Goal: Information Seeking & Learning: Learn about a topic

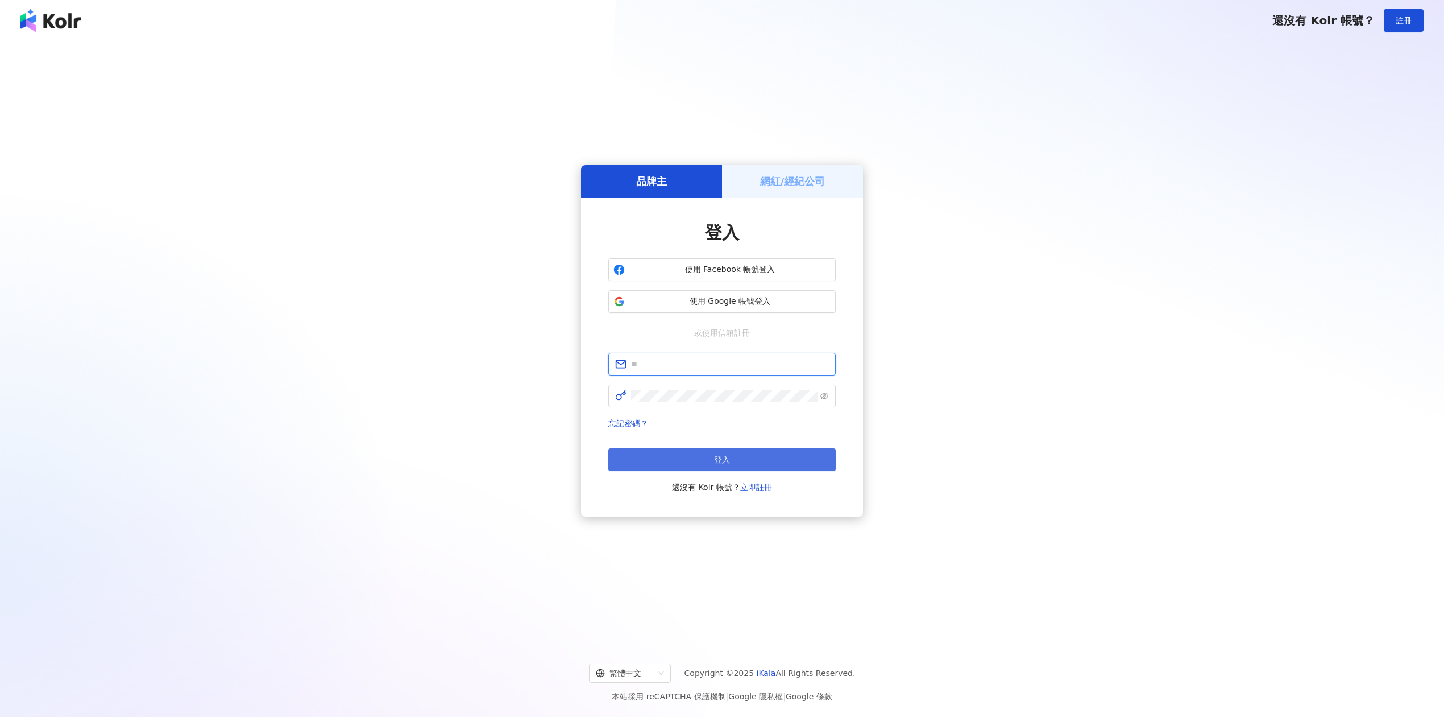
type input "**********"
click at [705, 456] on button "登入" at bounding box center [722, 459] width 227 height 23
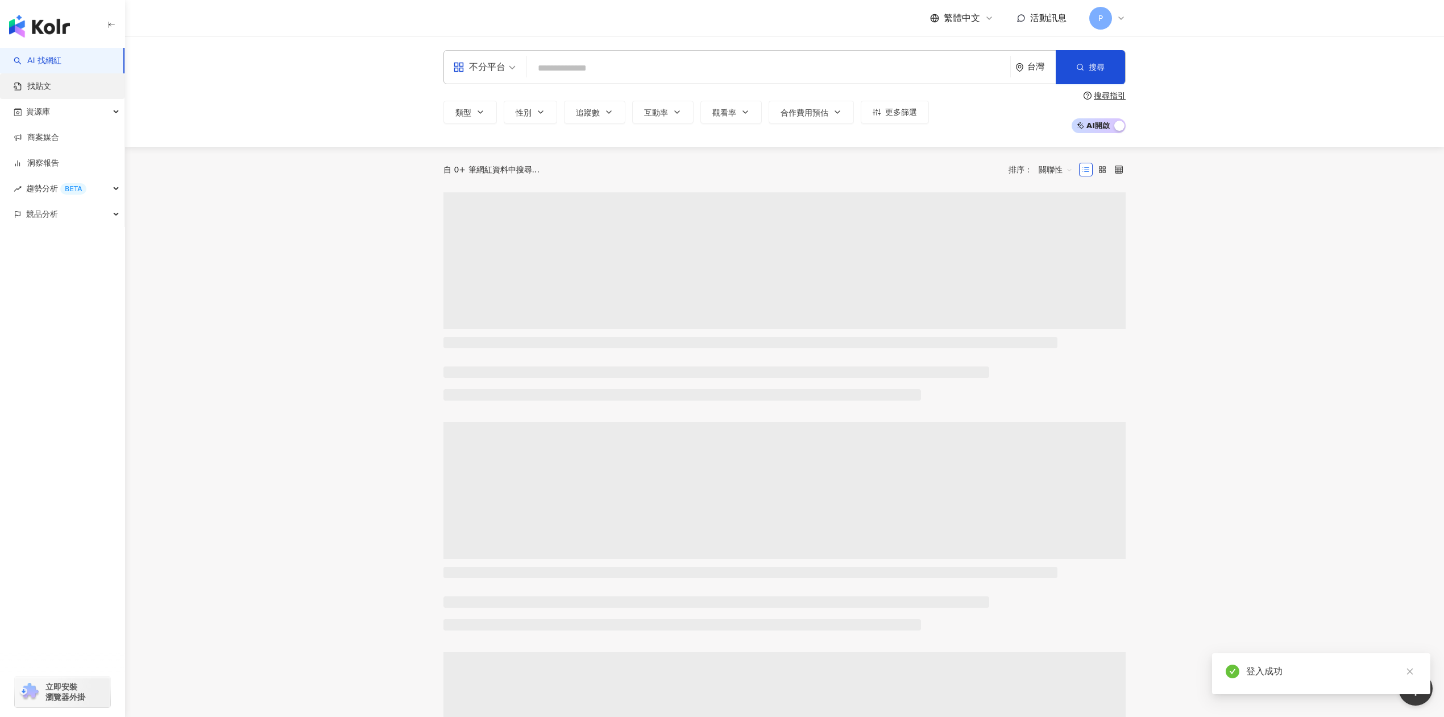
click at [51, 89] on link "找貼文" at bounding box center [33, 86] width 38 height 11
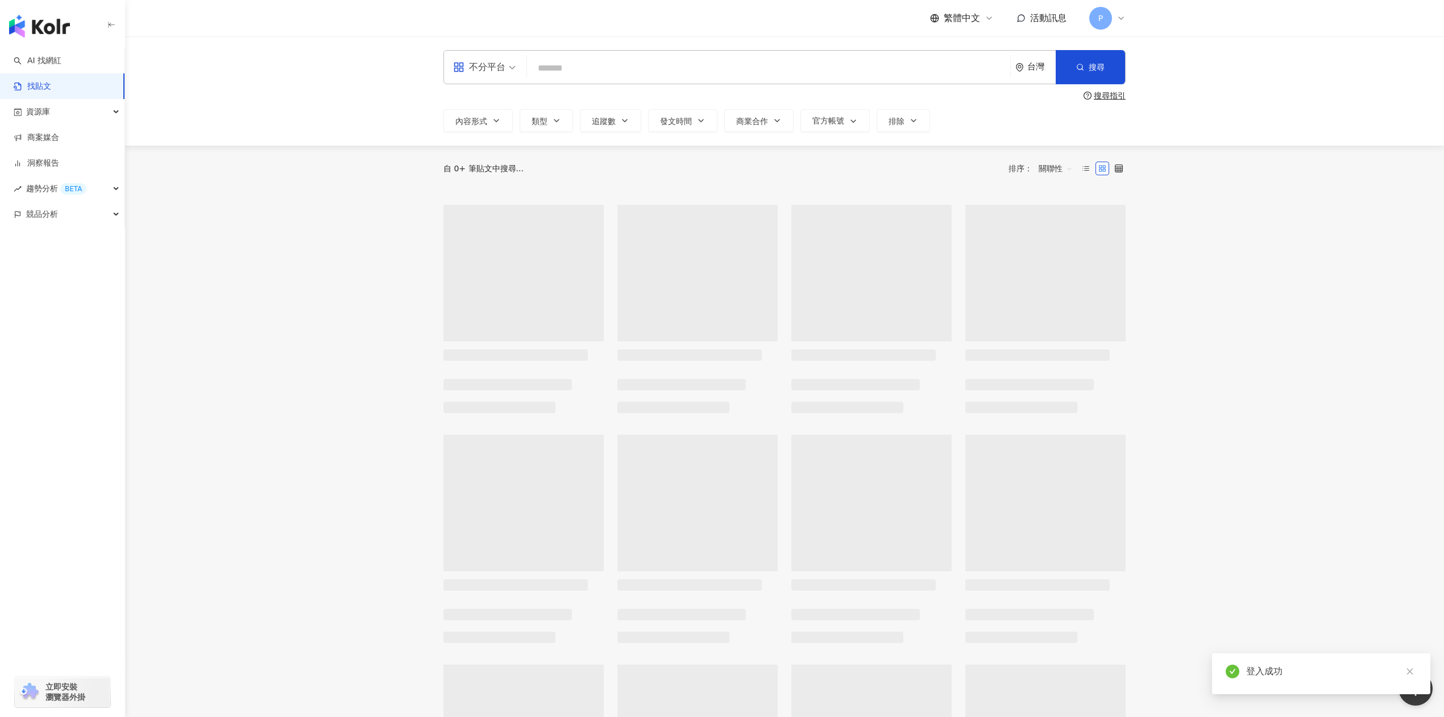
click at [570, 58] on input "search" at bounding box center [769, 68] width 474 height 24
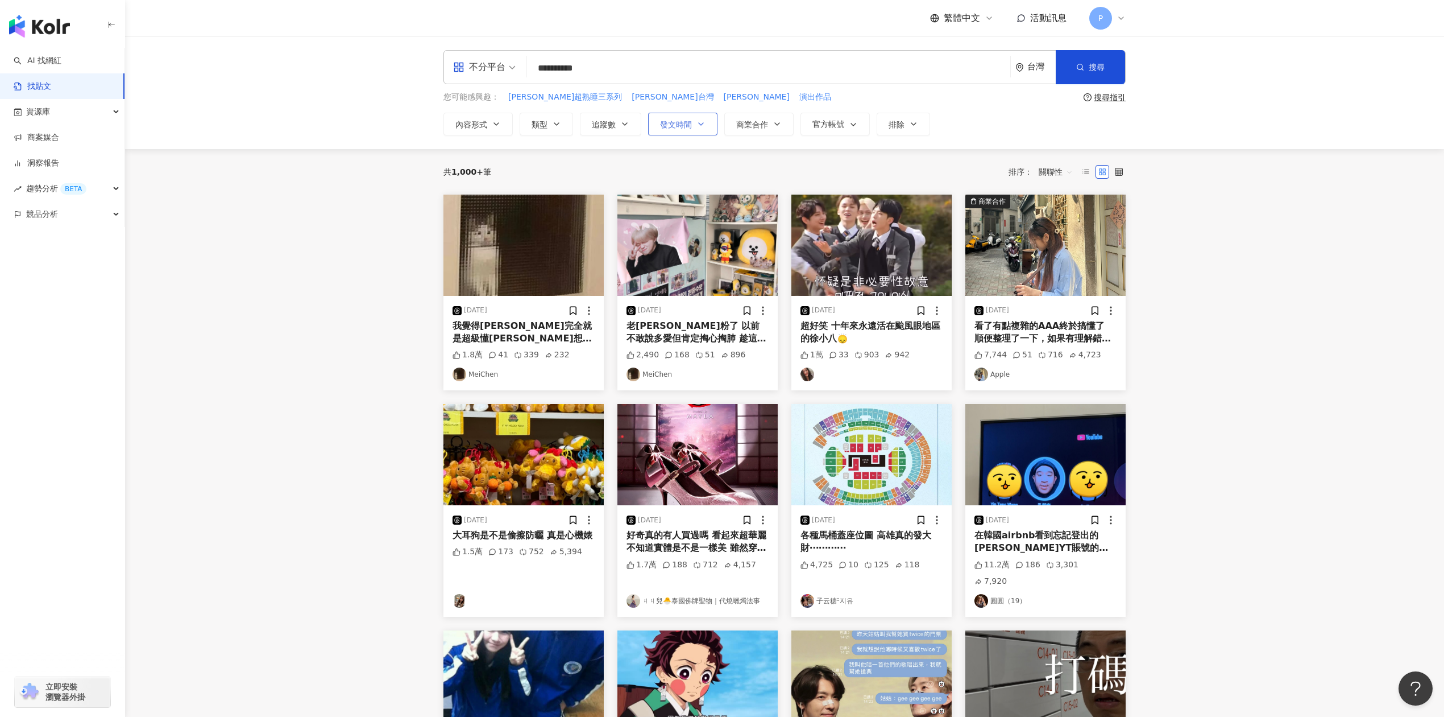
type input "**********"
click at [669, 122] on span "發文時間" at bounding box center [676, 124] width 32 height 9
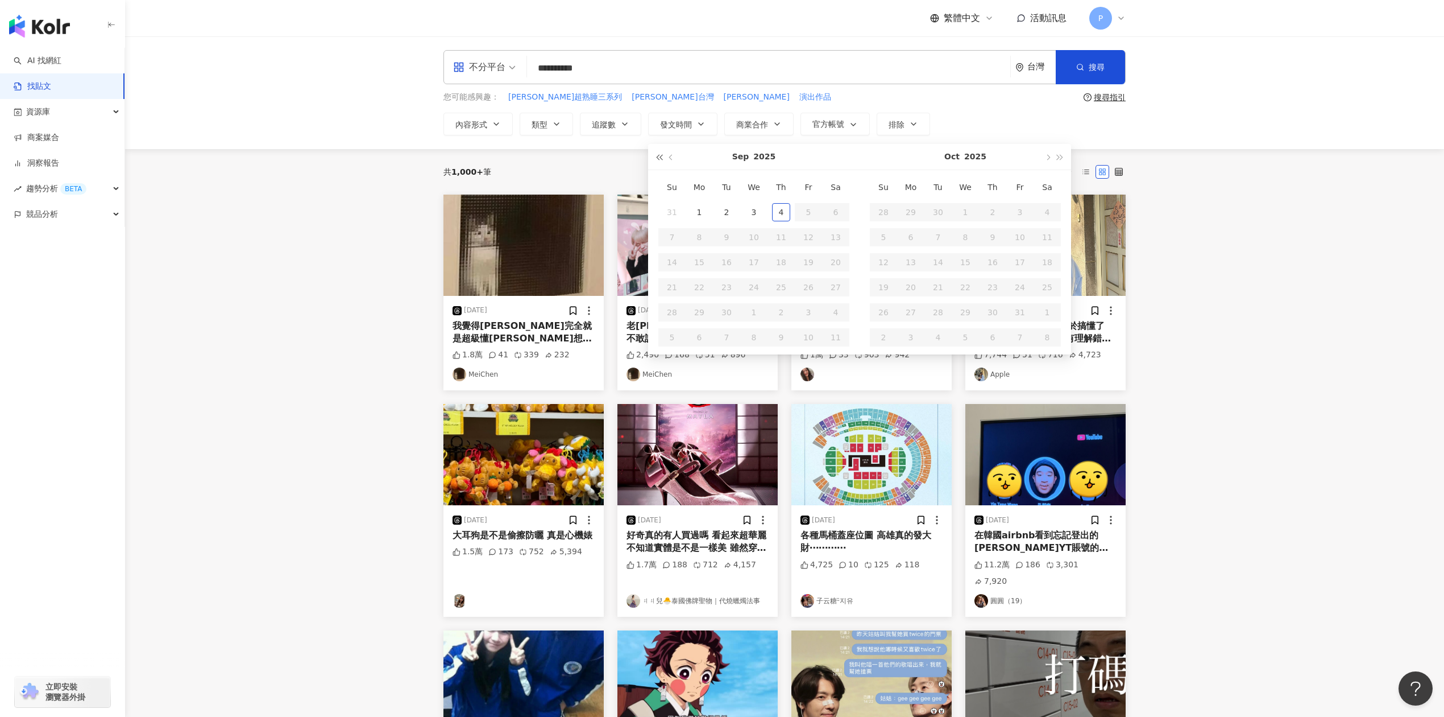
click at [661, 162] on button "button" at bounding box center [659, 157] width 13 height 26
click at [1063, 157] on span "button" at bounding box center [1061, 158] width 6 height 6
click at [673, 159] on span "button" at bounding box center [672, 158] width 6 height 6
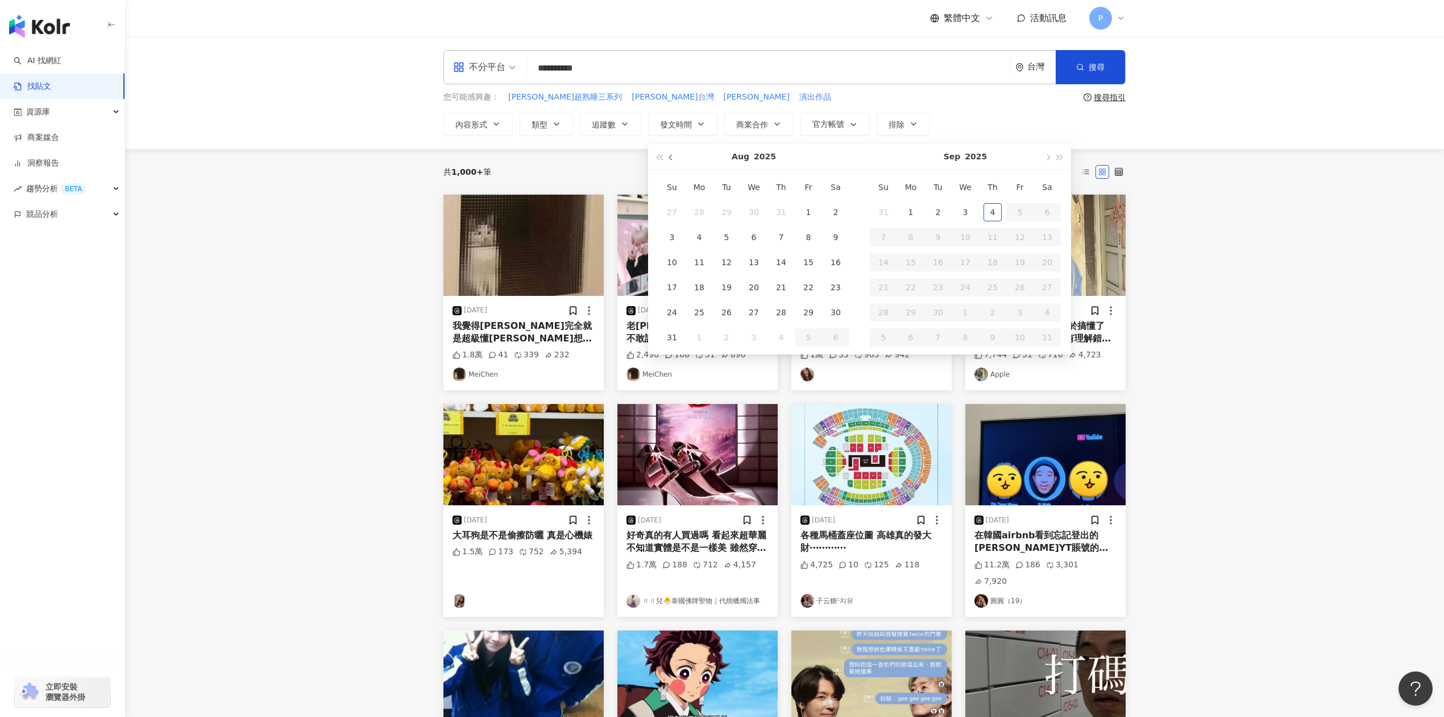
click at [673, 158] on span "button" at bounding box center [672, 158] width 6 height 6
click at [674, 158] on span "button" at bounding box center [672, 158] width 6 height 6
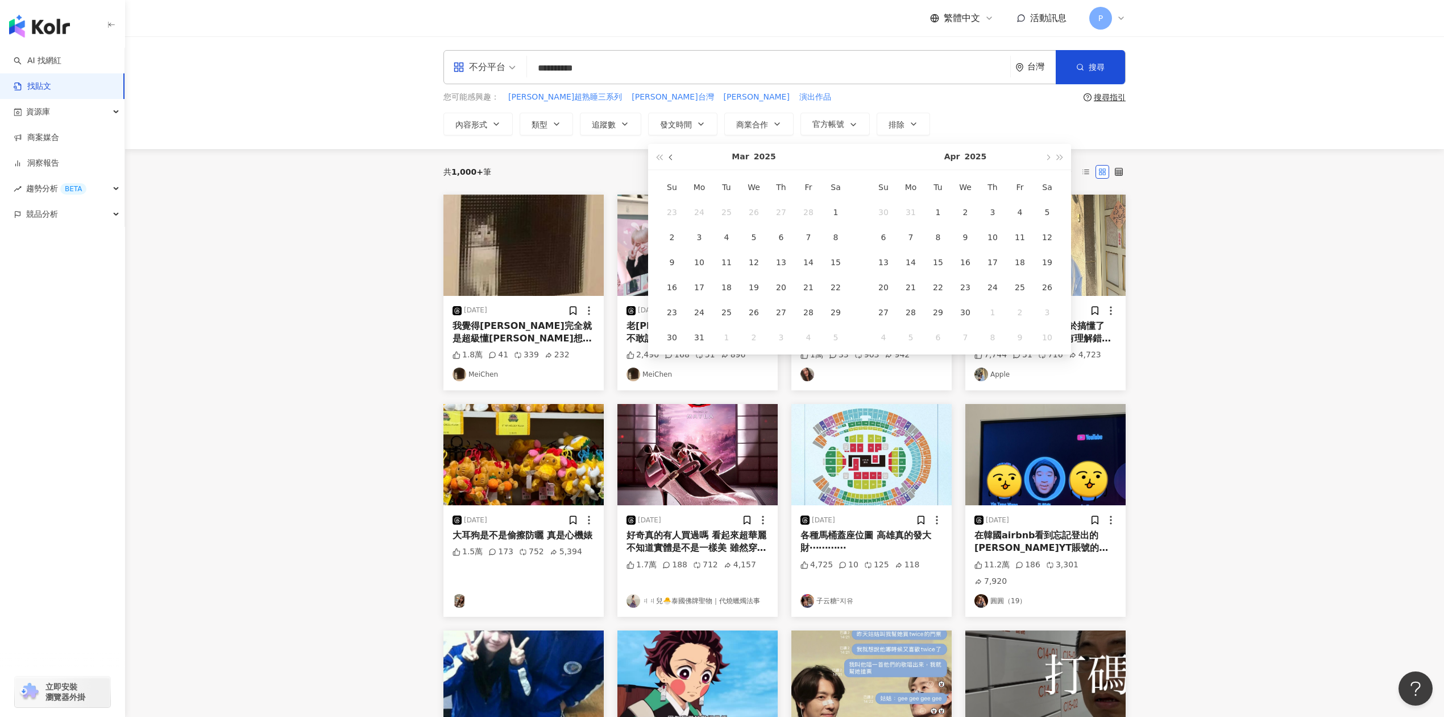
click at [674, 158] on span "button" at bounding box center [672, 158] width 6 height 6
type input "**********"
click at [762, 219] on div "1" at bounding box center [754, 212] width 18 height 18
type input "**********"
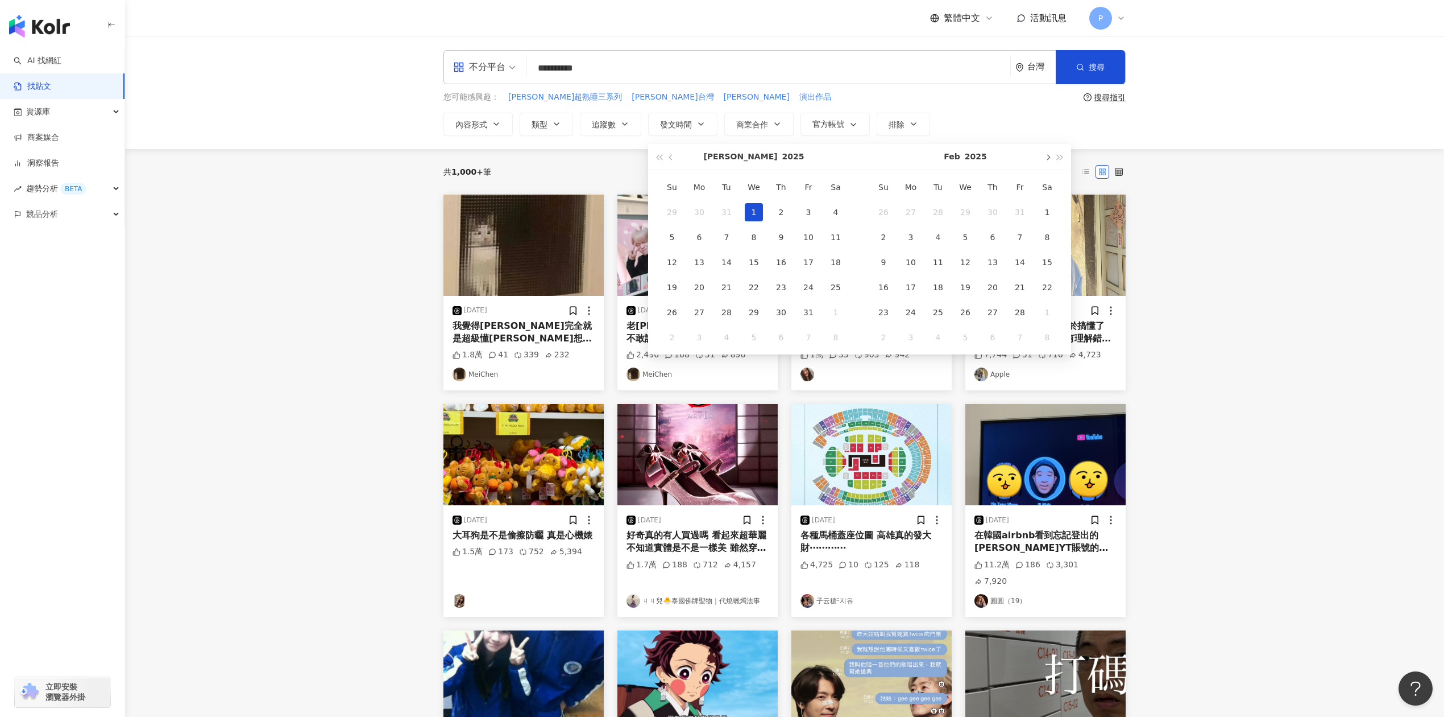
click at [1053, 158] on button "button" at bounding box center [1047, 157] width 13 height 26
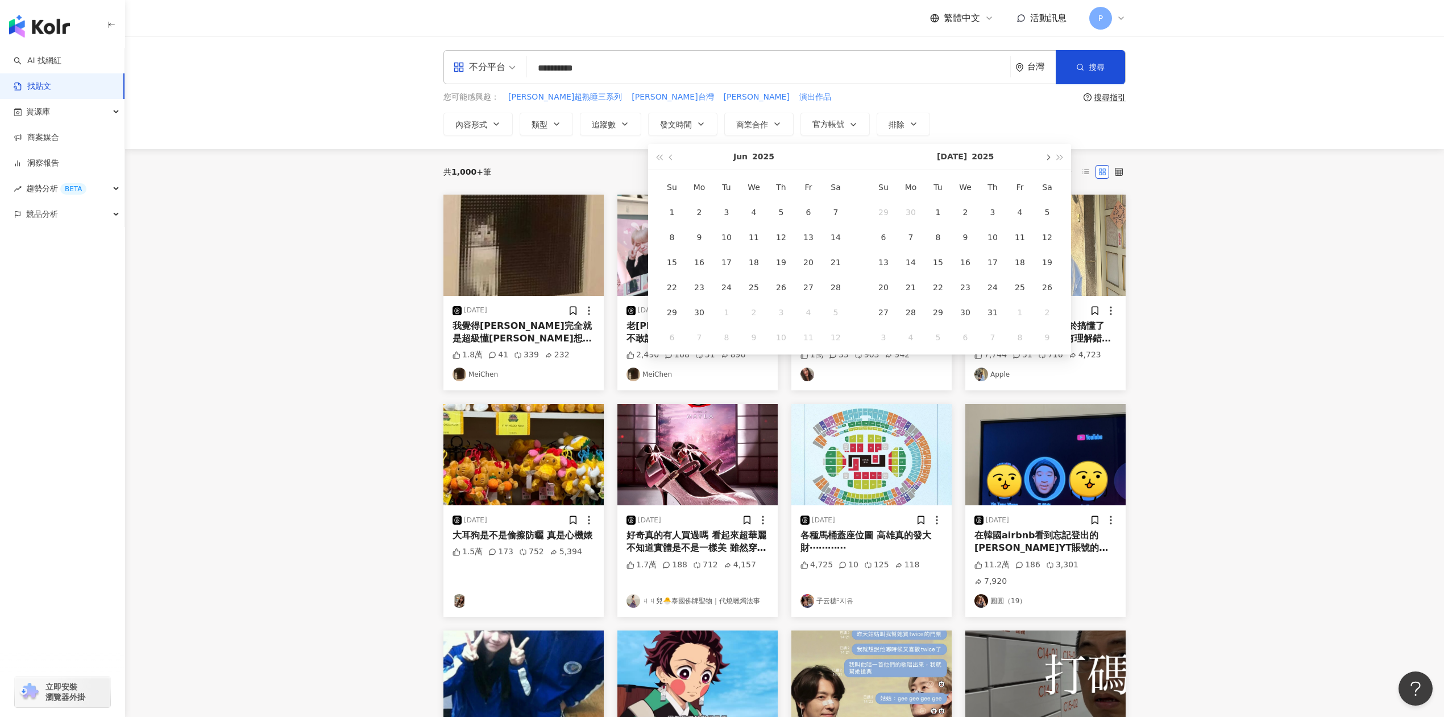
click at [1053, 158] on button "button" at bounding box center [1047, 157] width 13 height 26
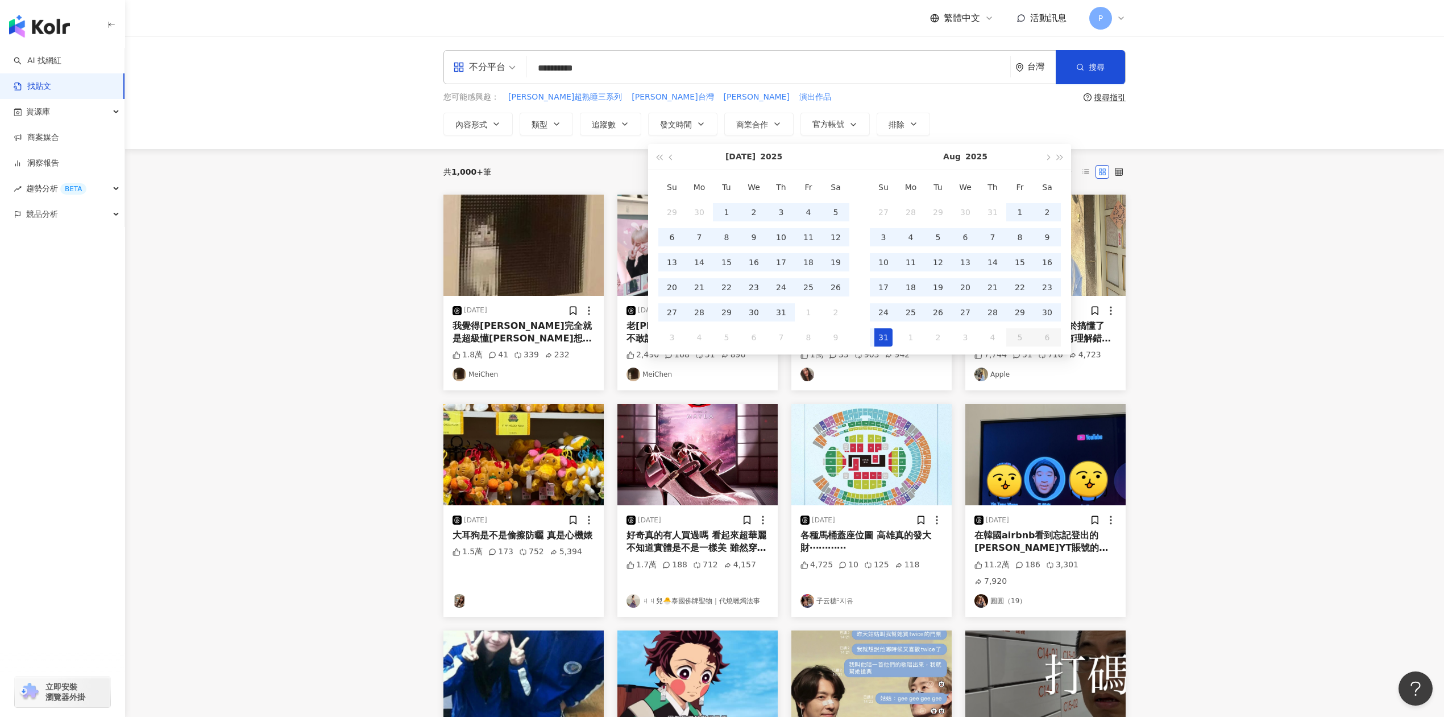
click at [888, 342] on div "31" at bounding box center [884, 337] width 18 height 18
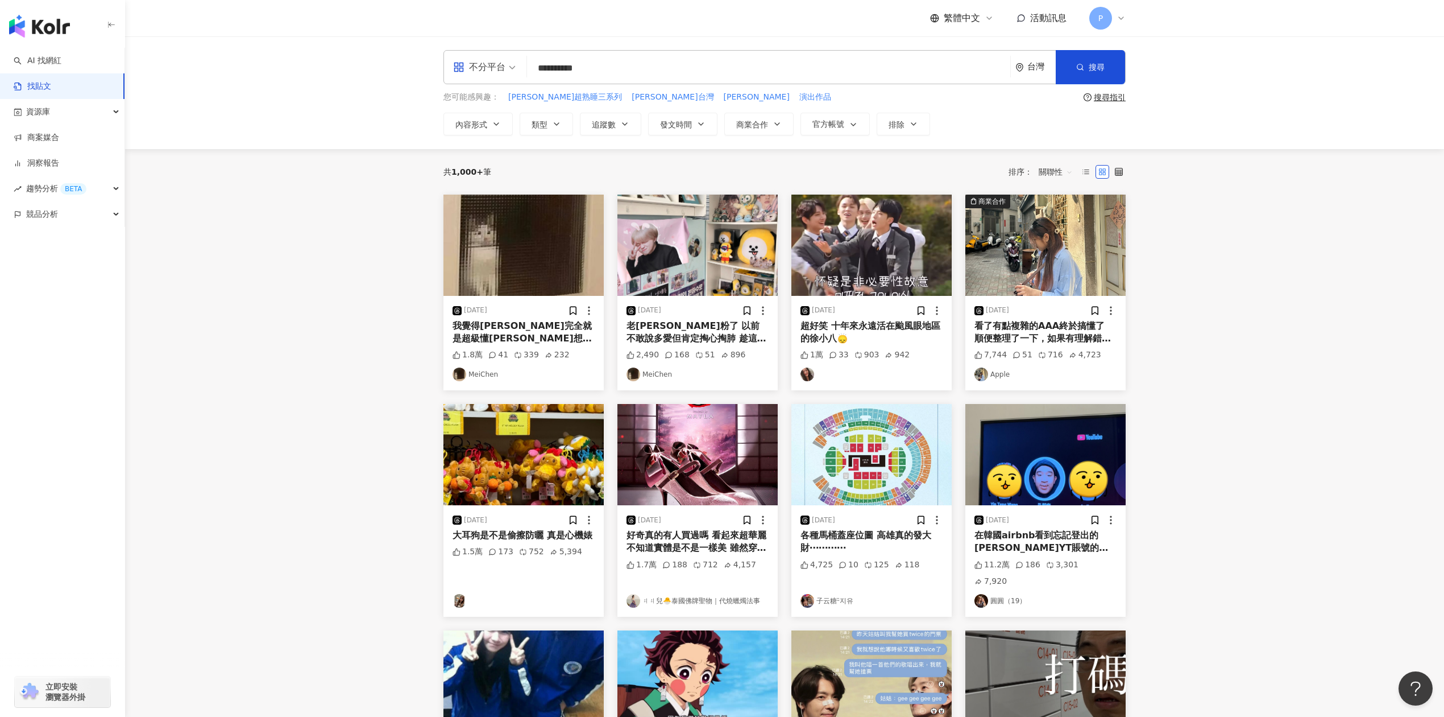
type input "**********"
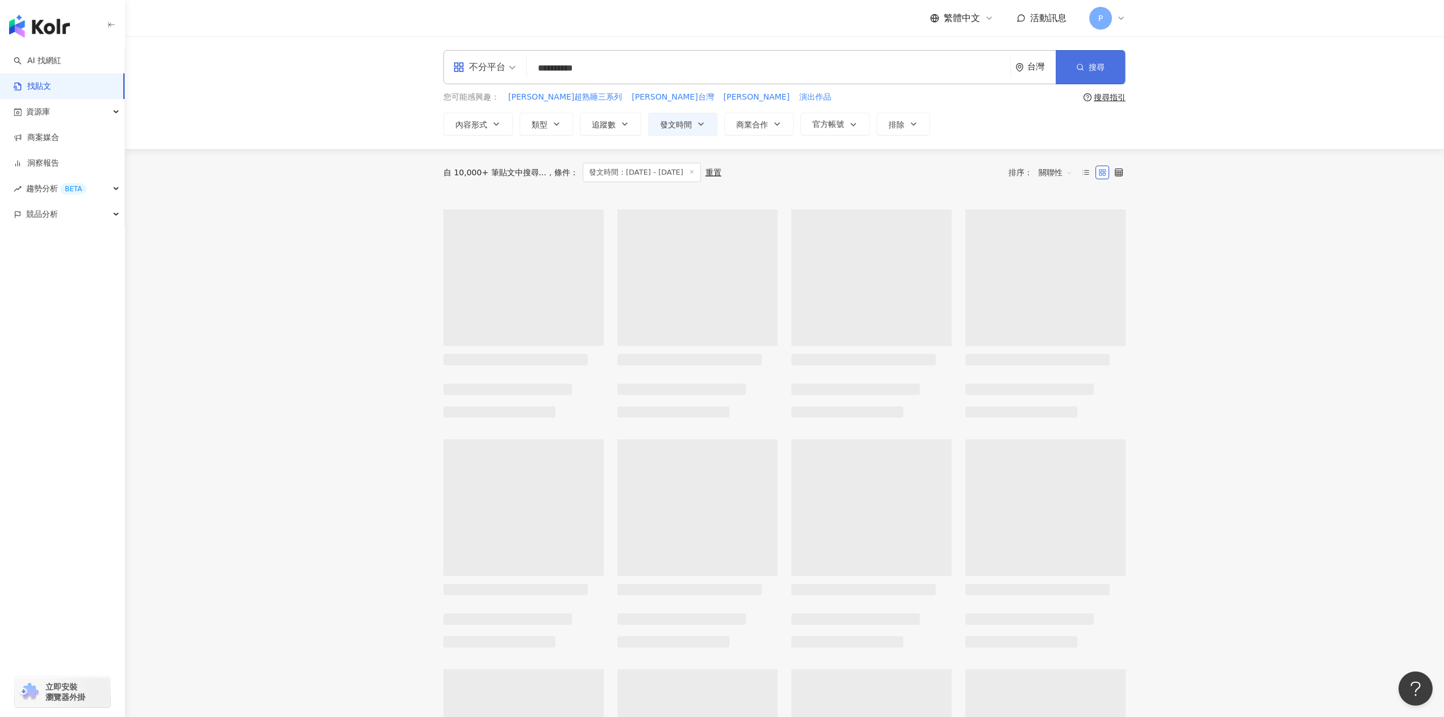
click at [1077, 74] on button "搜尋" at bounding box center [1090, 67] width 69 height 34
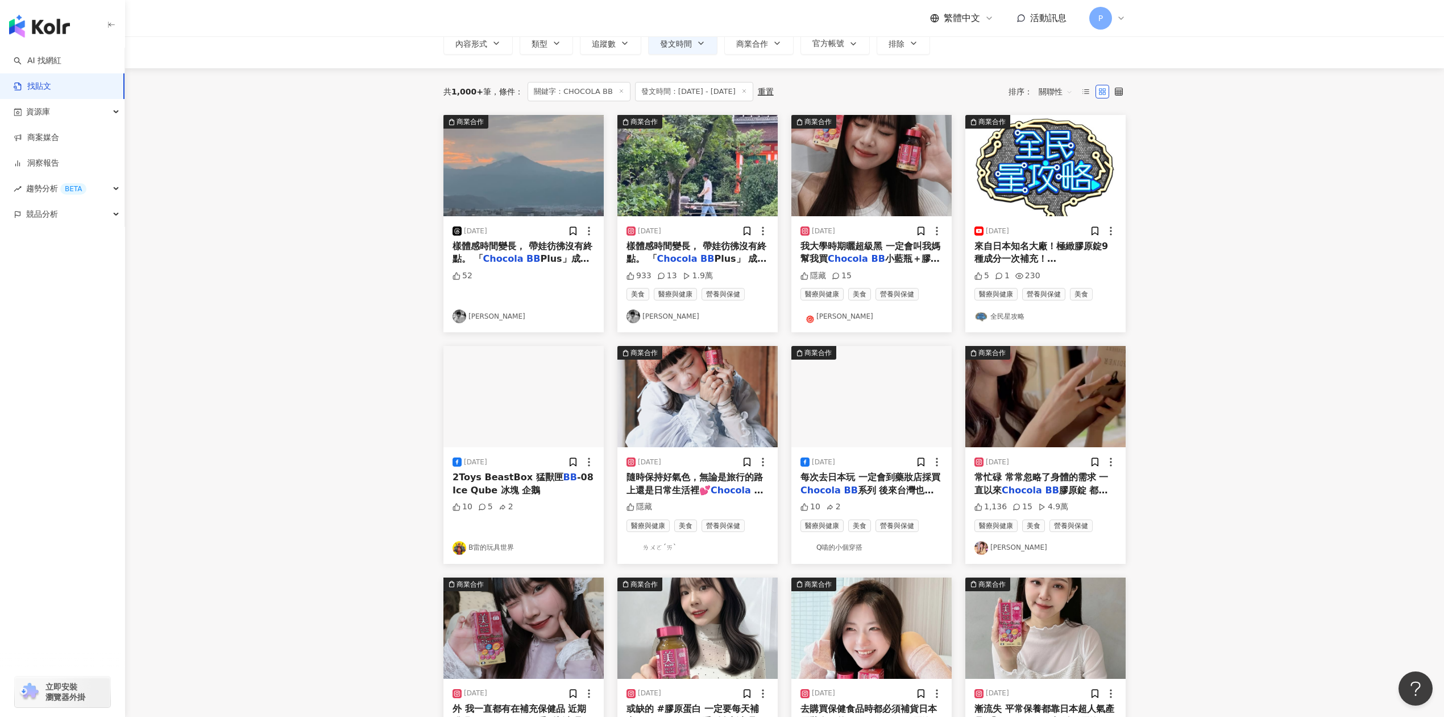
scroll to position [76, 0]
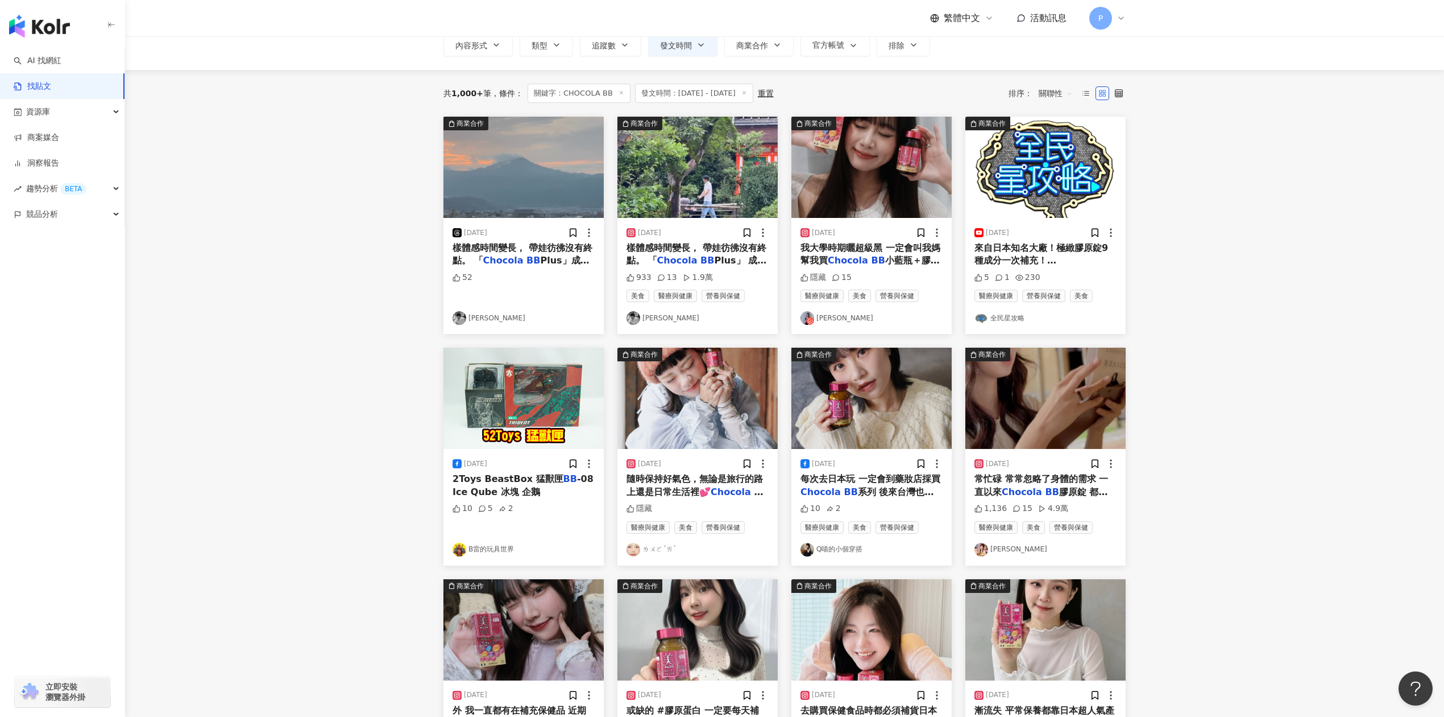
drag, startPoint x: 875, startPoint y: 478, endPoint x: 1218, endPoint y: 363, distance: 362.2
click at [1218, 363] on main "**********" at bounding box center [784, 425] width 1319 height 928
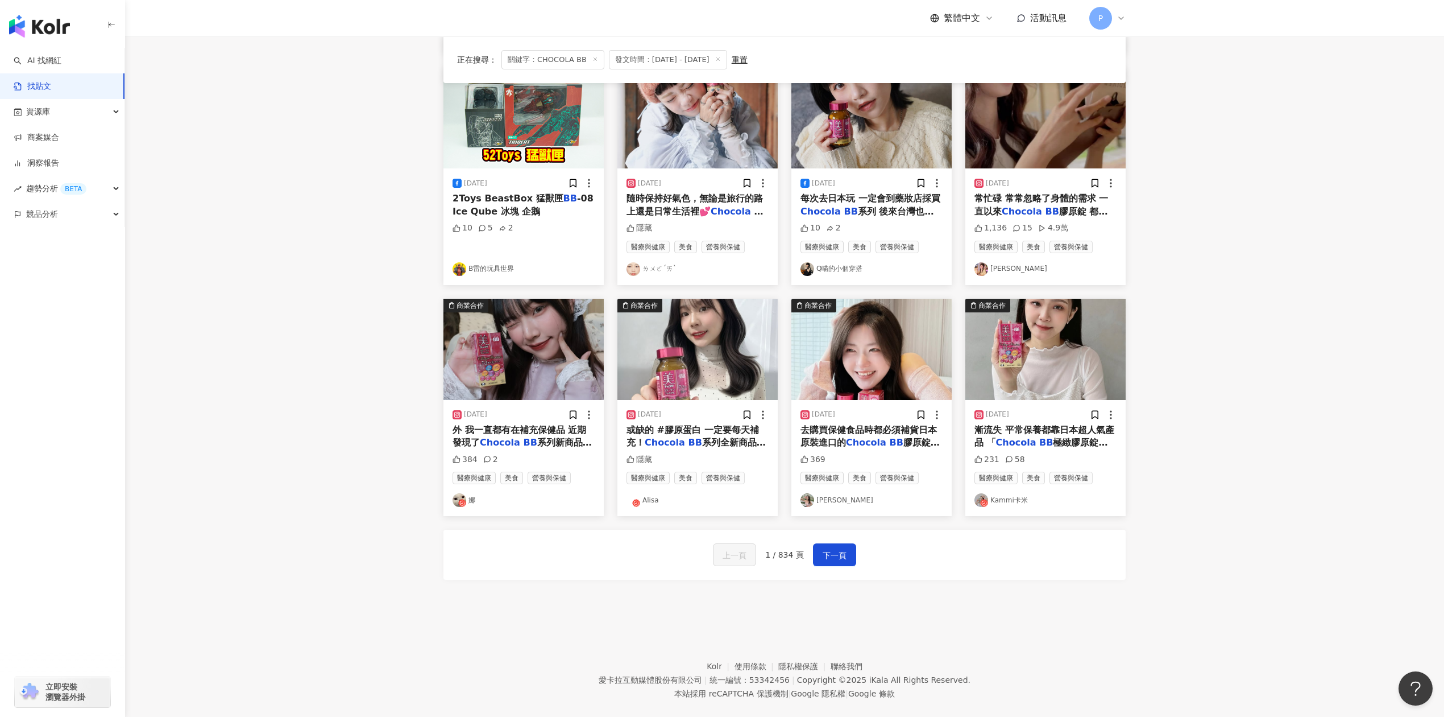
scroll to position [375, 0]
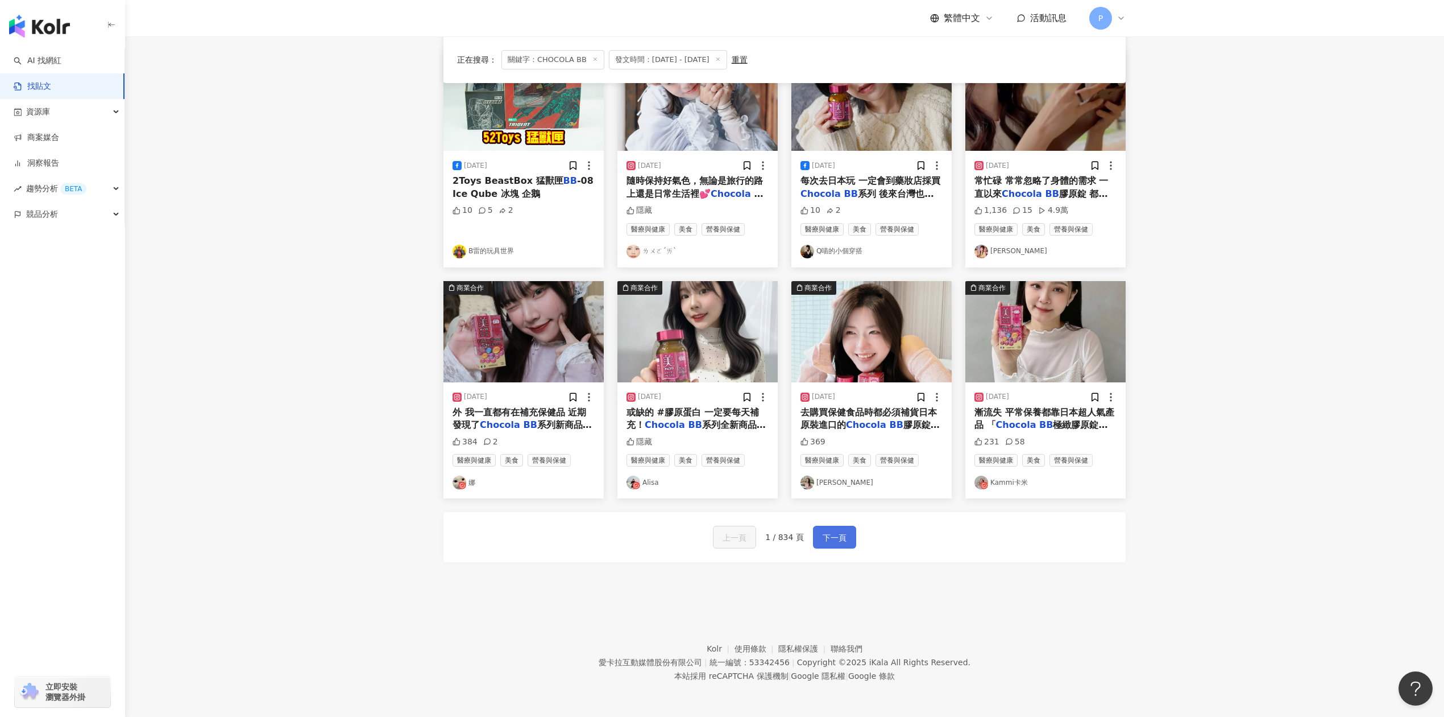
click at [835, 537] on span "下一頁" at bounding box center [835, 538] width 24 height 14
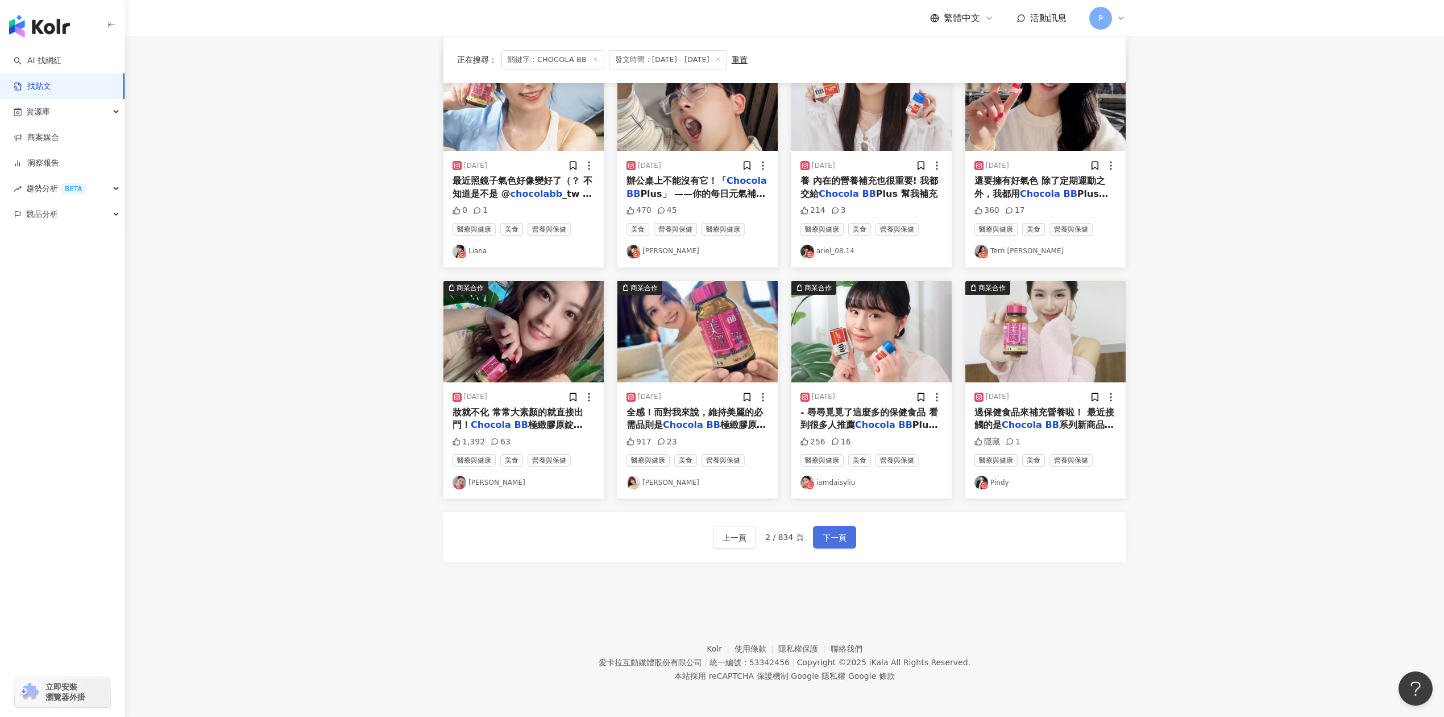
click at [831, 533] on span "下一頁" at bounding box center [835, 538] width 24 height 14
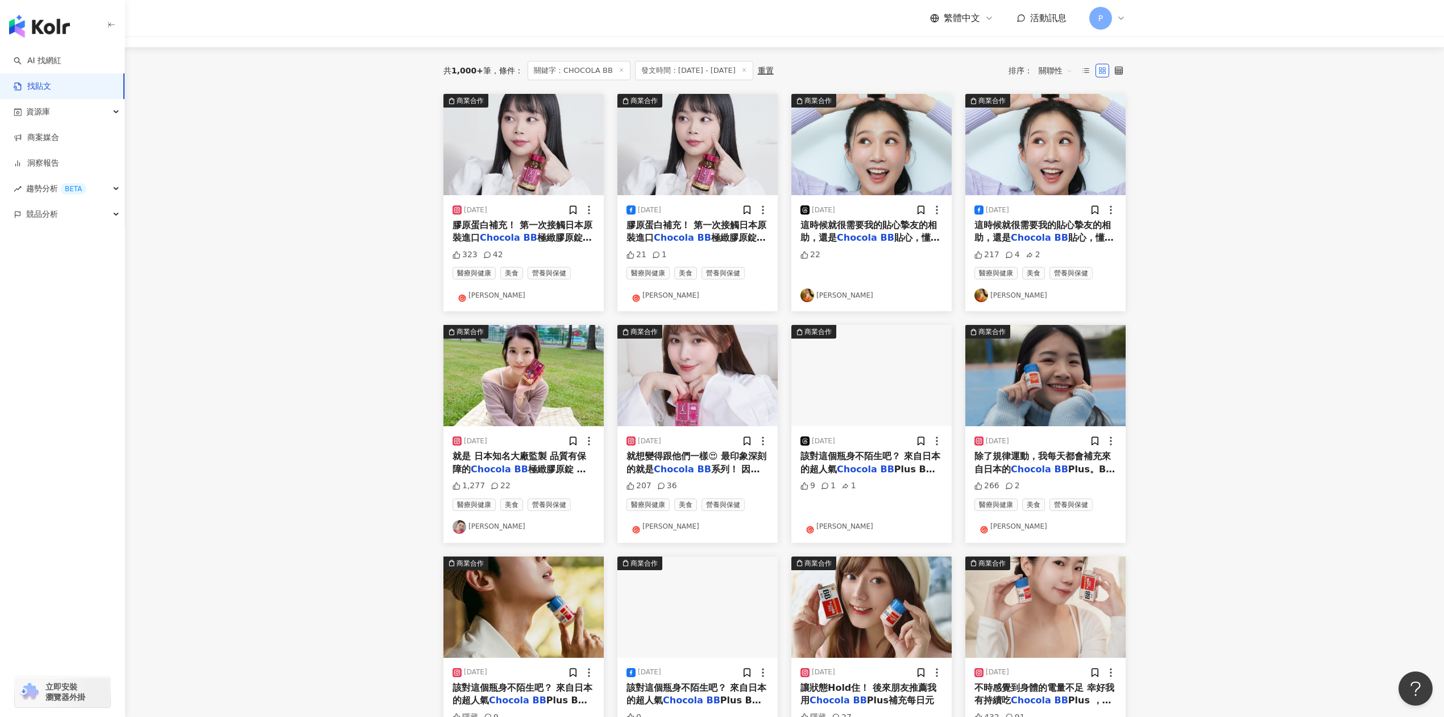
scroll to position [72, 0]
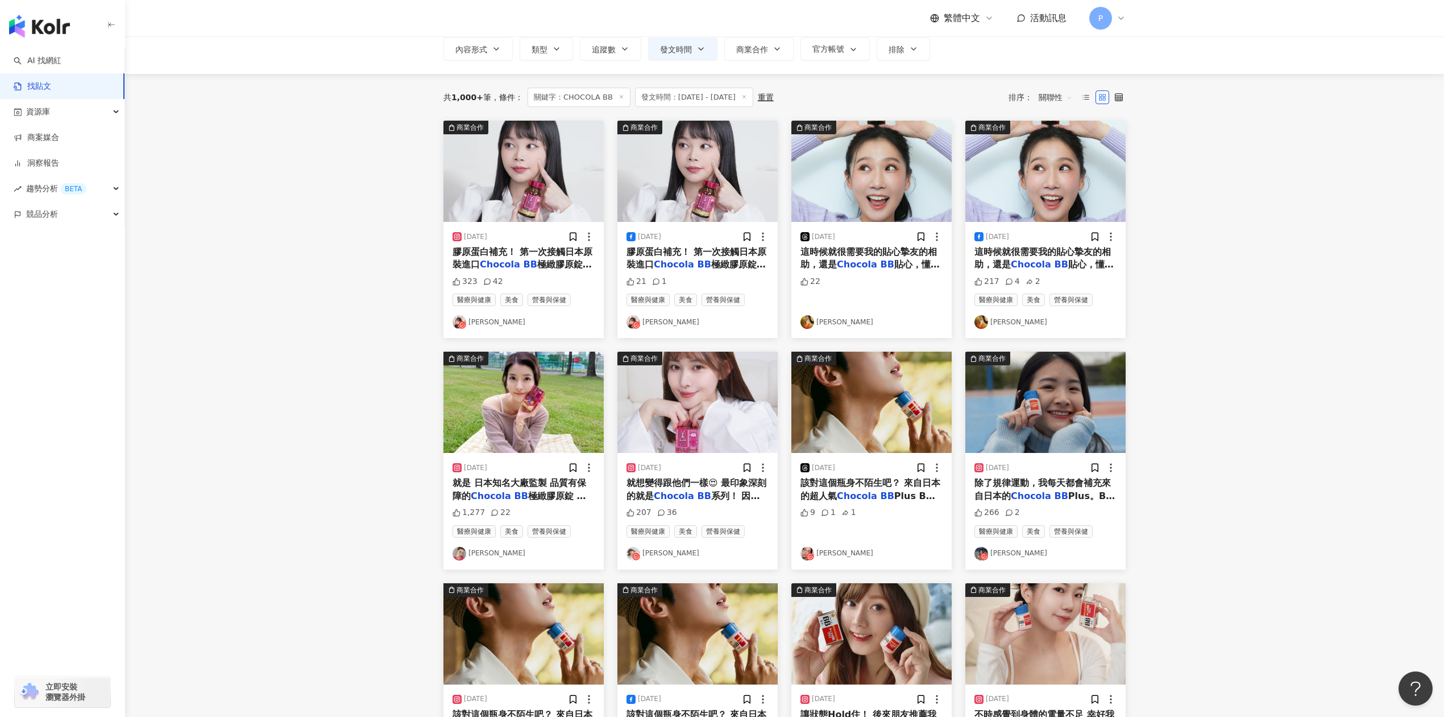
click at [512, 259] on mark "Chocola" at bounding box center [500, 264] width 40 height 11
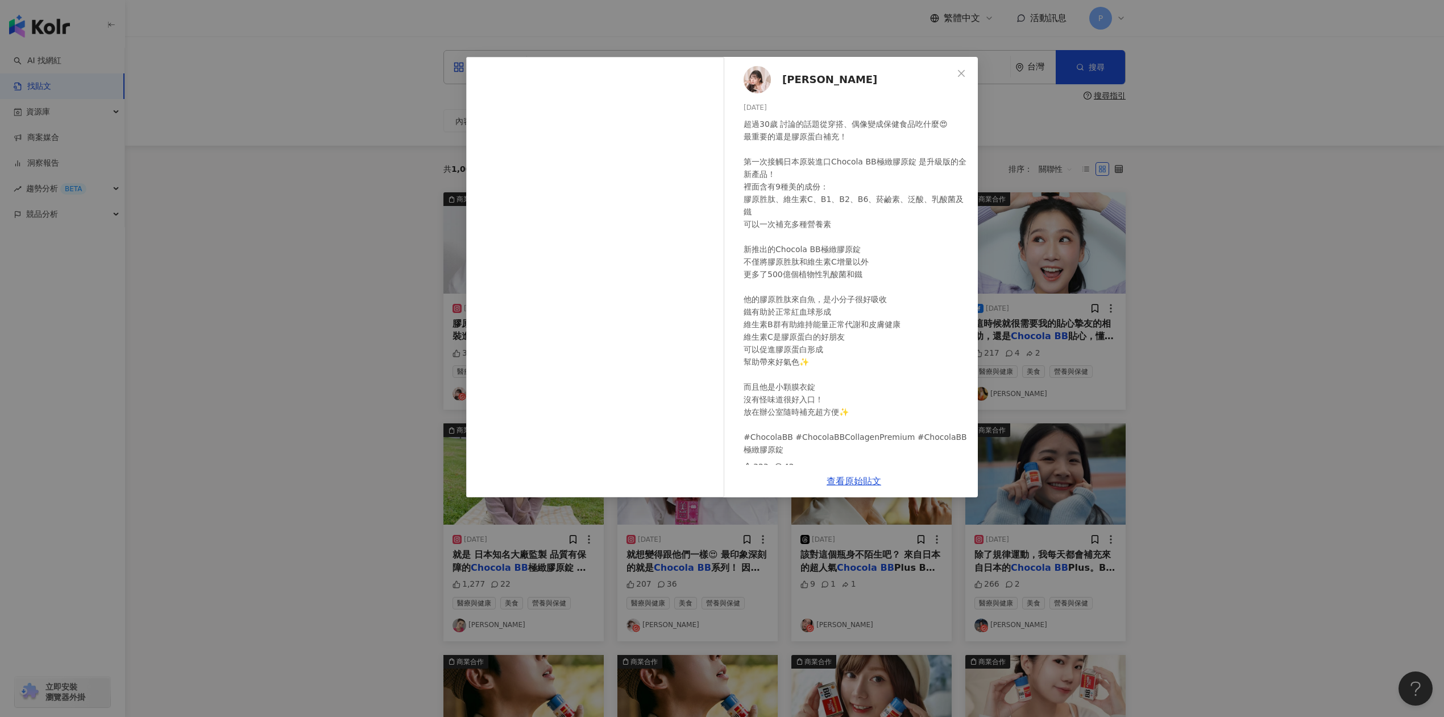
scroll to position [7, 0]
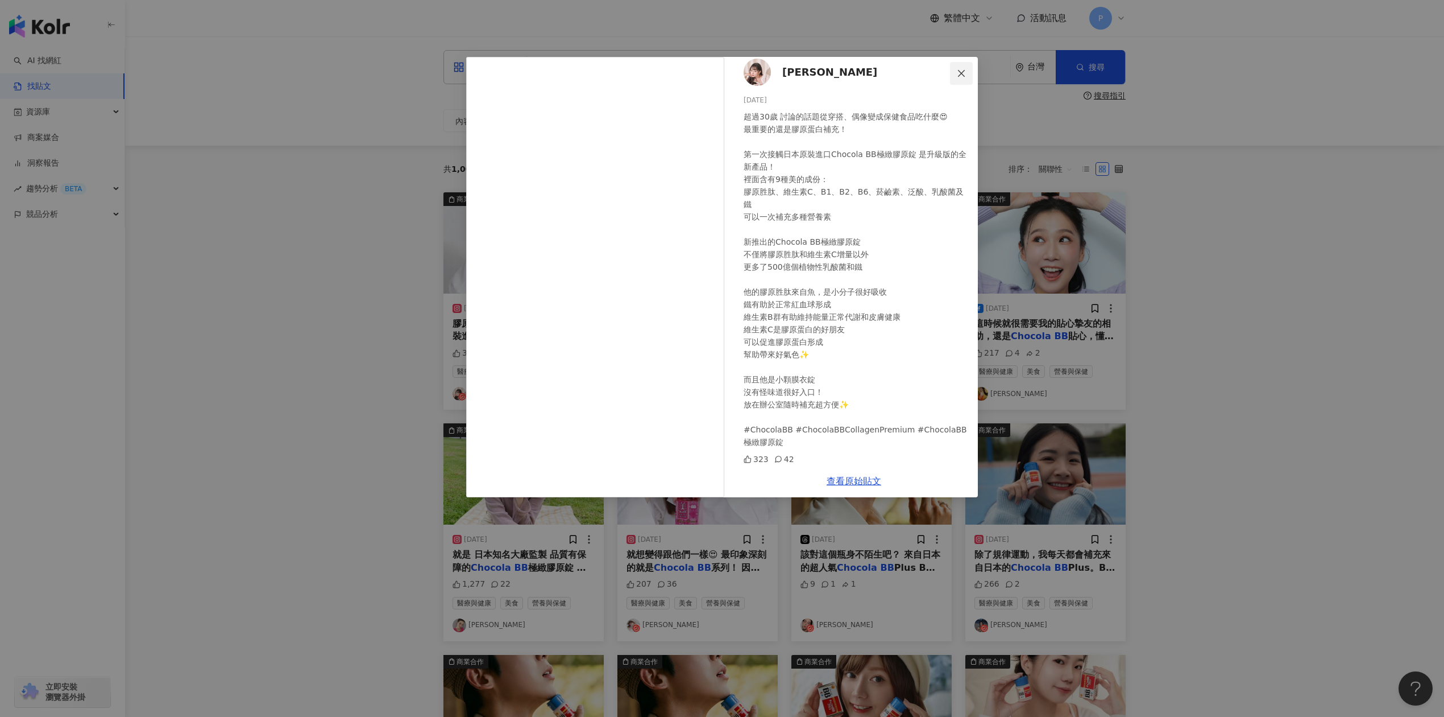
click at [956, 71] on span "Close" at bounding box center [961, 73] width 23 height 9
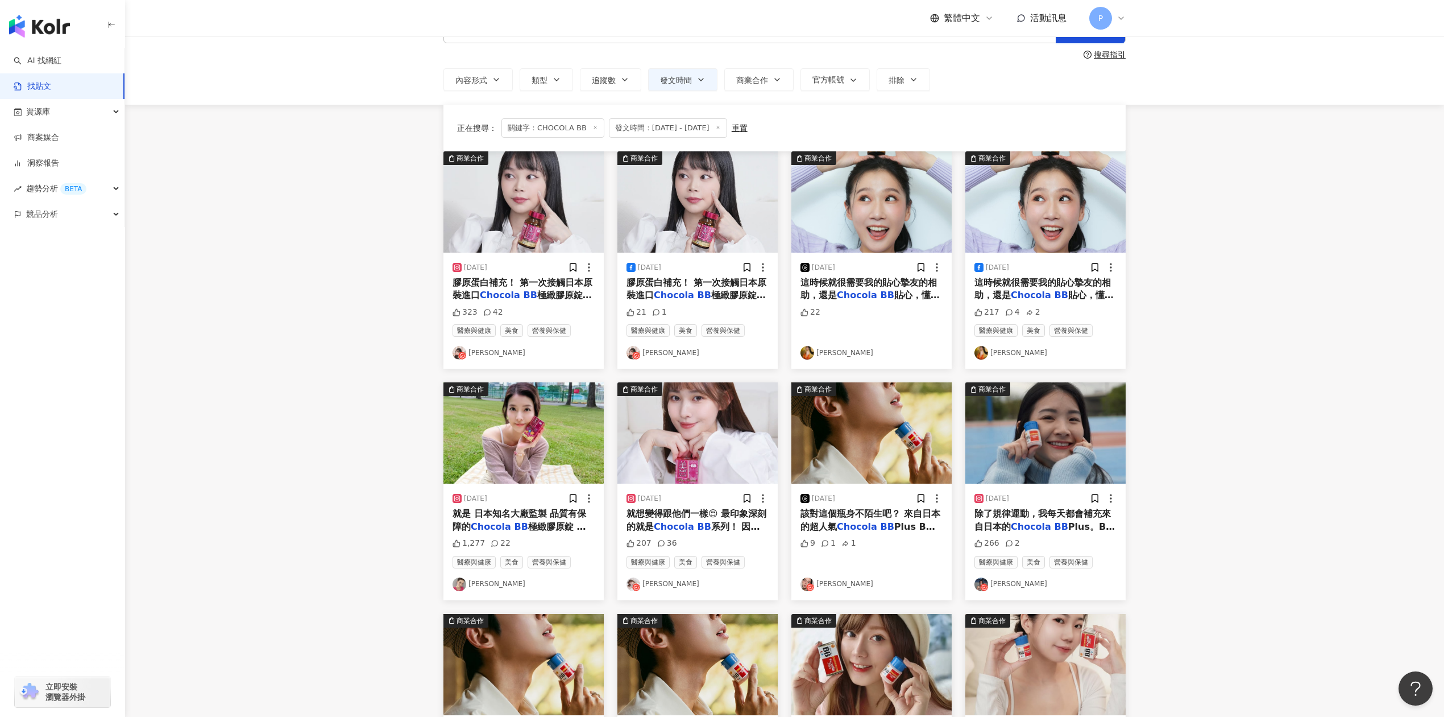
scroll to position [151, 0]
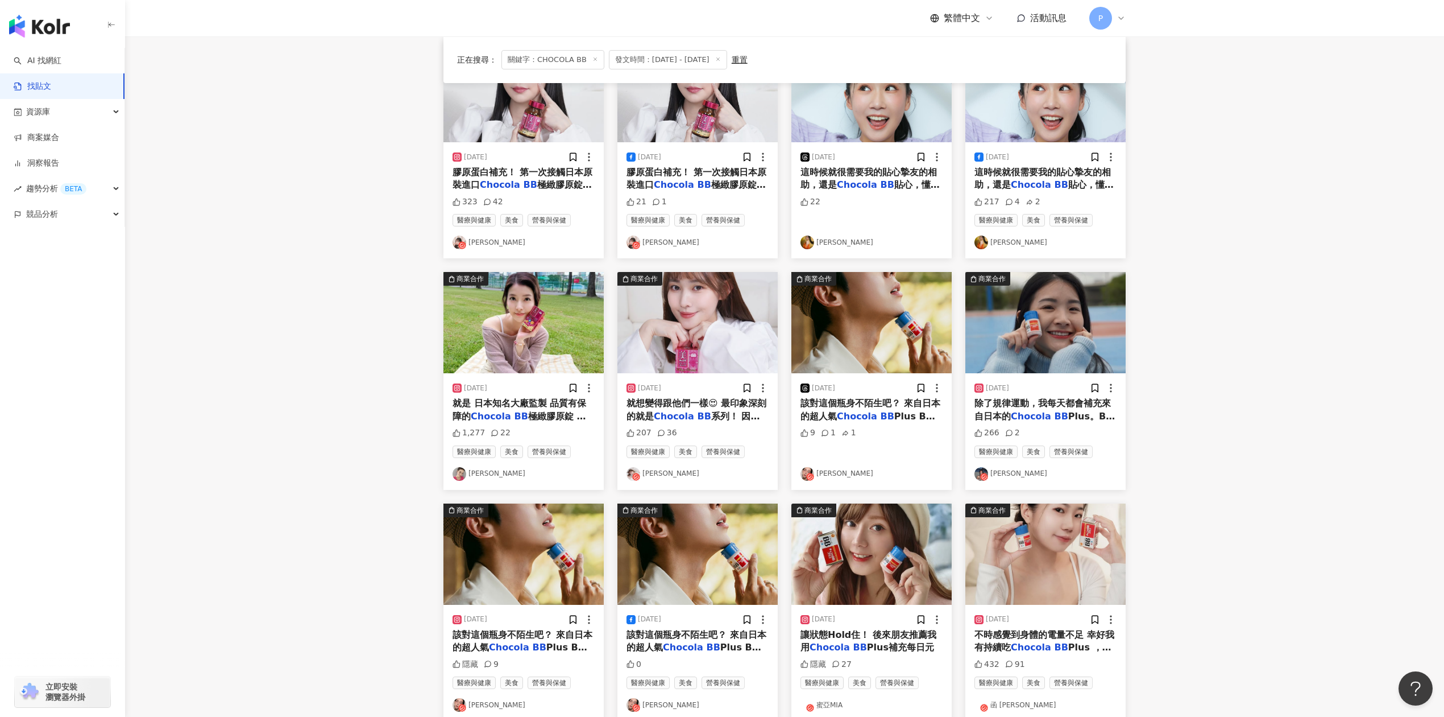
click at [676, 417] on mark "Chocola" at bounding box center [674, 416] width 40 height 11
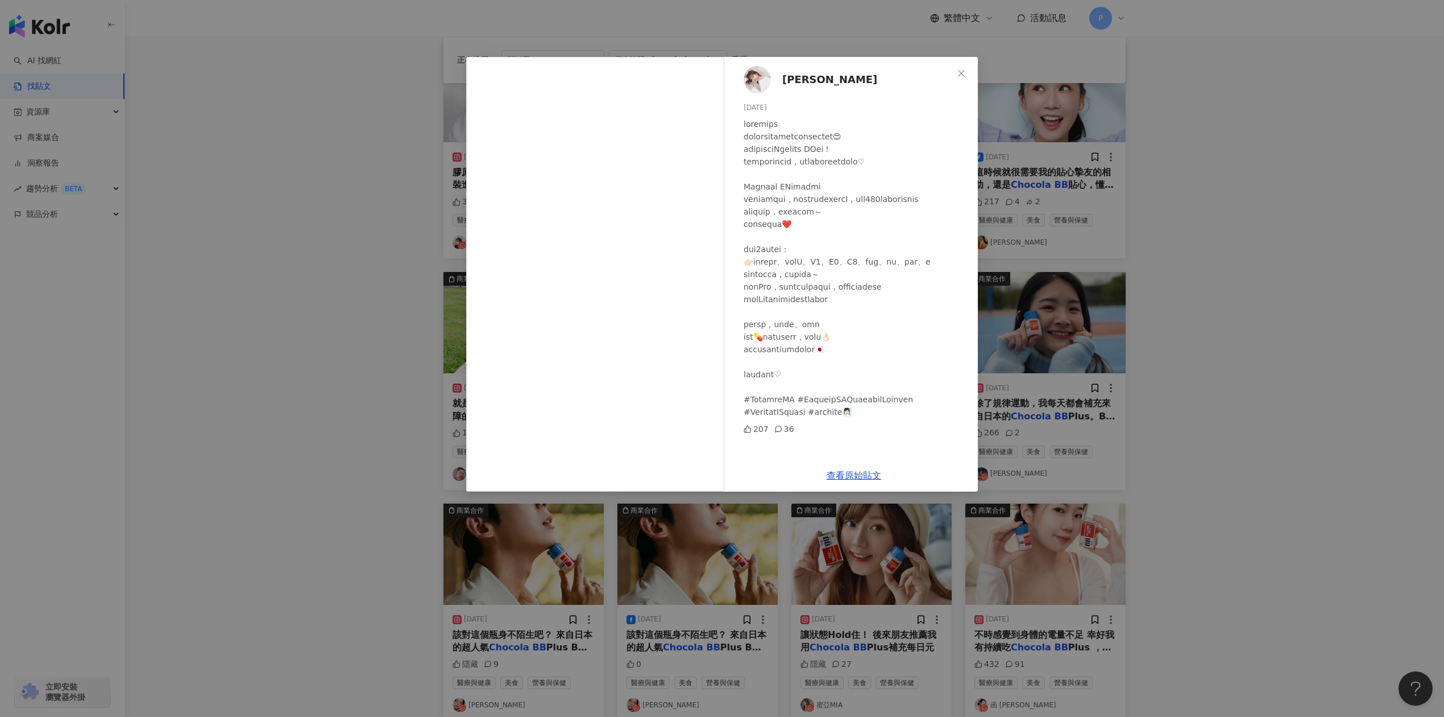
scroll to position [26, 0]
drag, startPoint x: 868, startPoint y: 371, endPoint x: 745, endPoint y: 367, distance: 122.9
click at [745, 367] on div at bounding box center [856, 268] width 225 height 300
copy div "台灣也可以方便購買啦🇯🇵 大家"
click at [959, 73] on icon "close" at bounding box center [961, 73] width 9 height 9
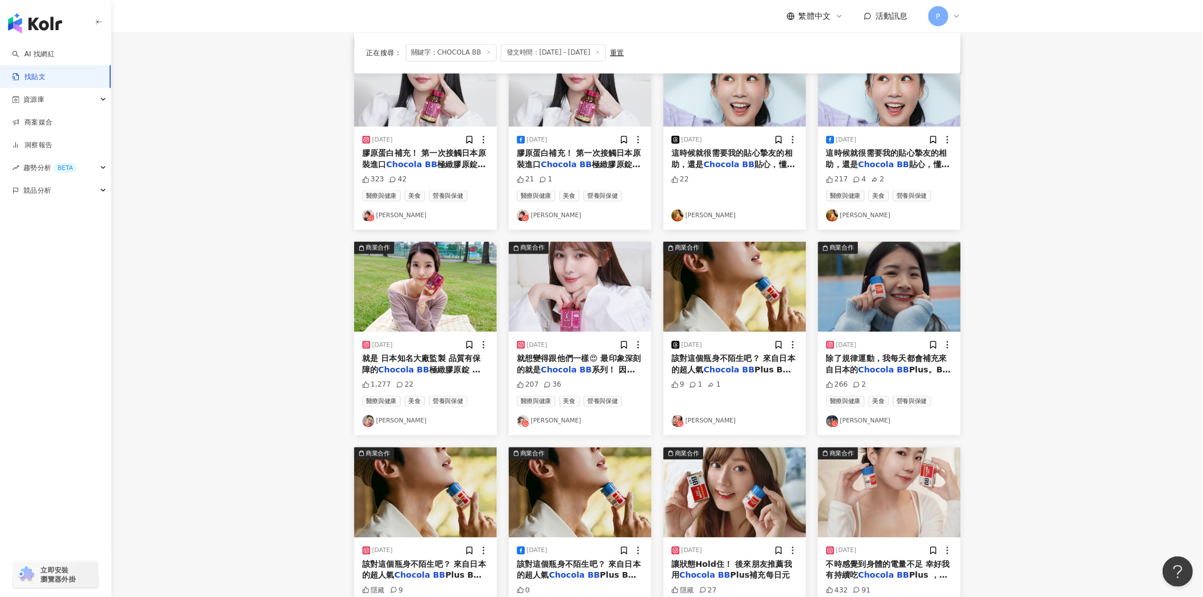
scroll to position [151, 0]
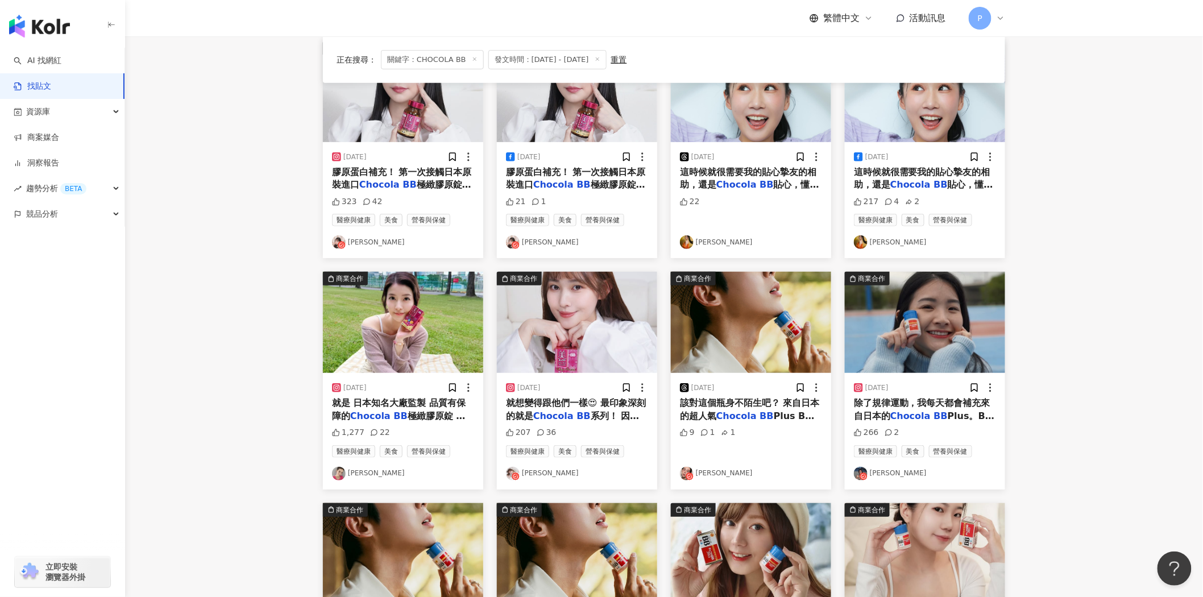
click at [400, 407] on span "就是 日本知名大廠監製 品質有保障的" at bounding box center [399, 409] width 134 height 23
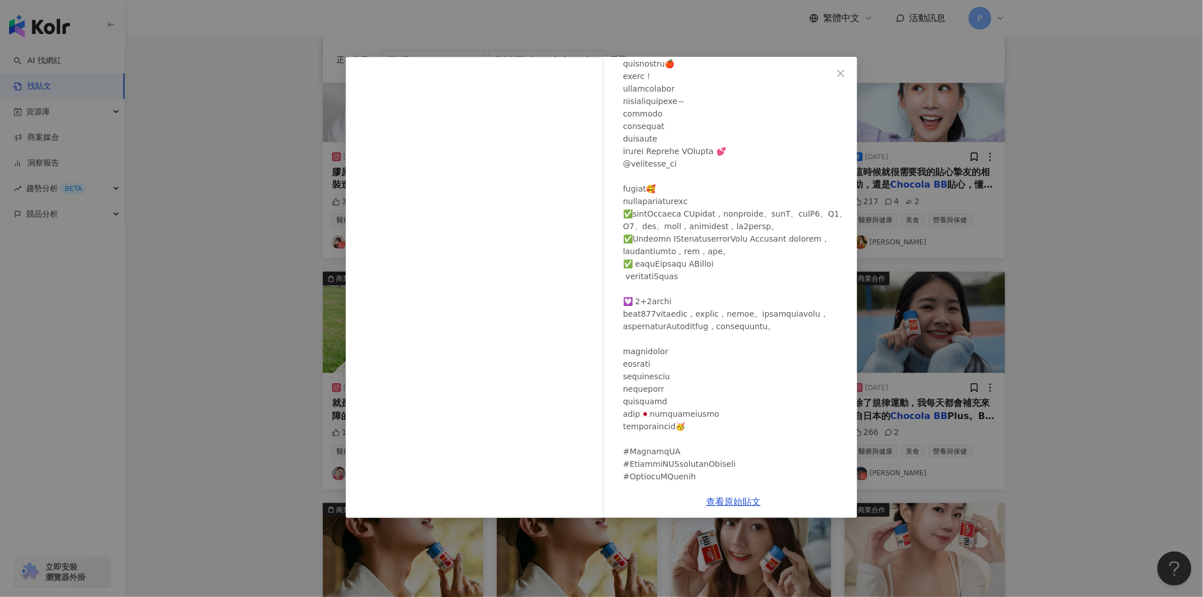
scroll to position [253, 0]
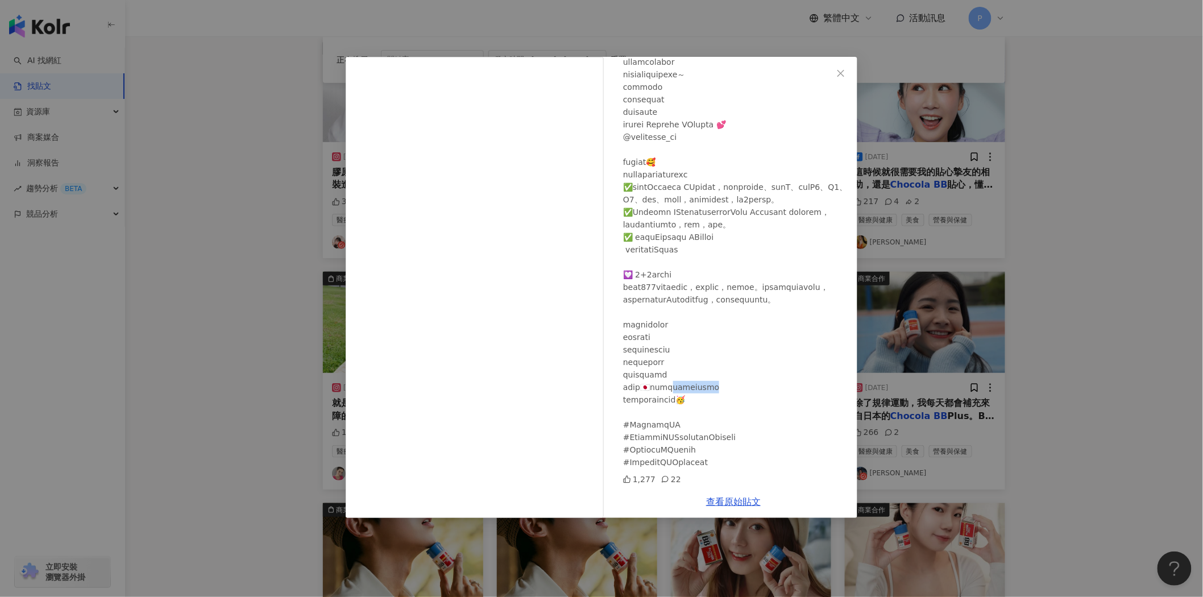
drag, startPoint x: 760, startPoint y: 406, endPoint x: 696, endPoint y: 406, distance: 63.7
click at [696, 406] on div at bounding box center [735, 168] width 225 height 601
copy div "大家快點跟我一起吃"
click at [842, 67] on button "Close" at bounding box center [841, 73] width 23 height 23
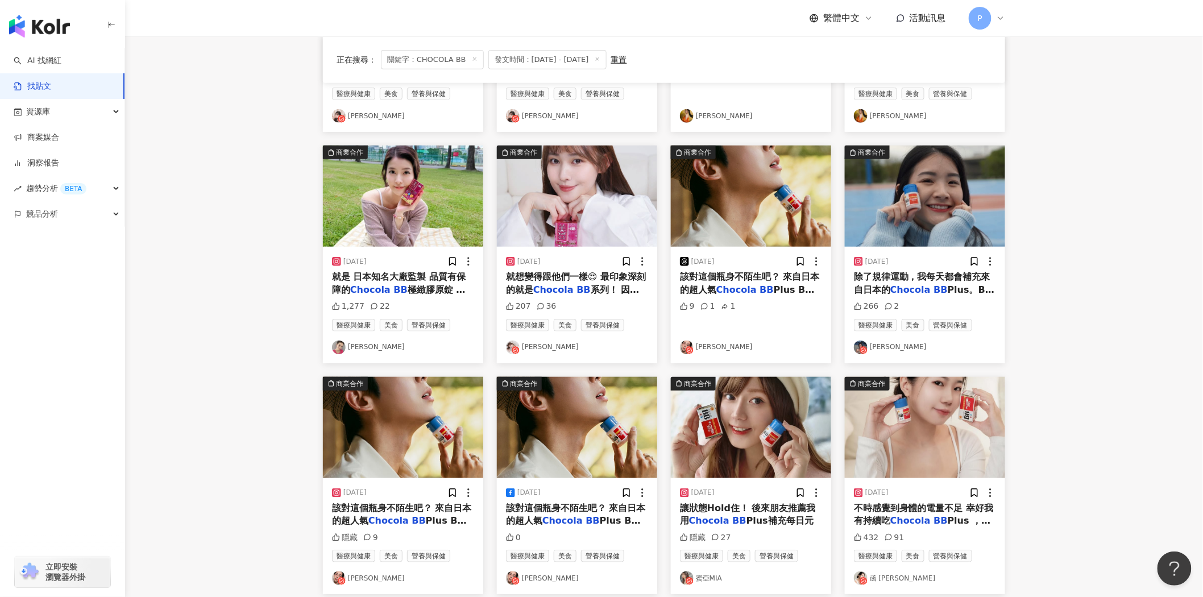
scroll to position [404, 0]
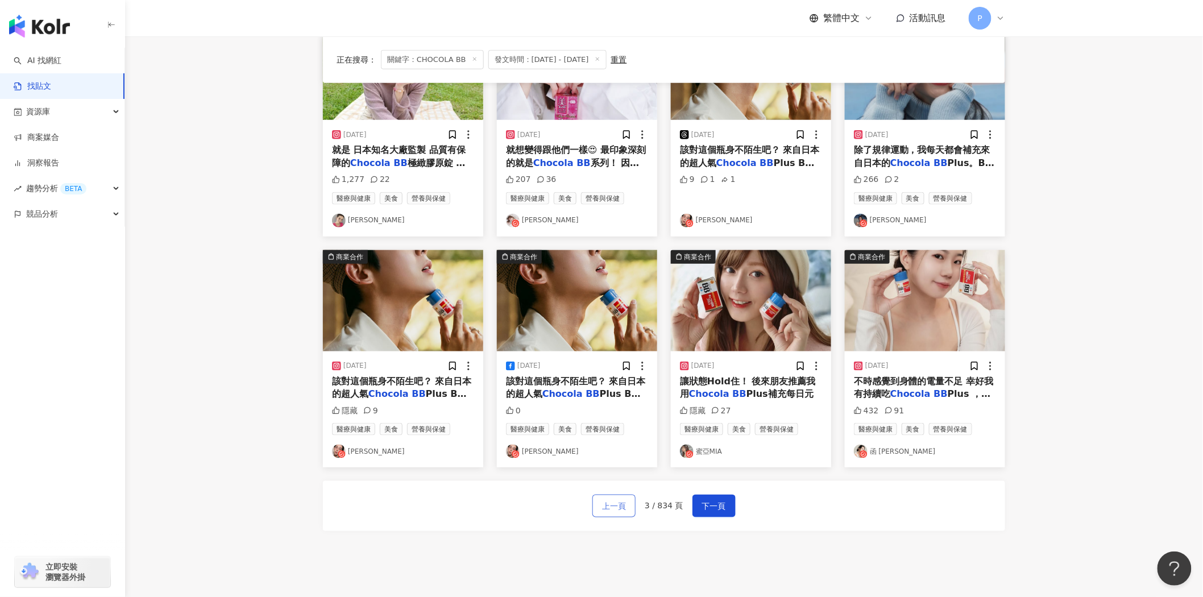
click at [612, 506] on span "上一頁" at bounding box center [614, 507] width 24 height 14
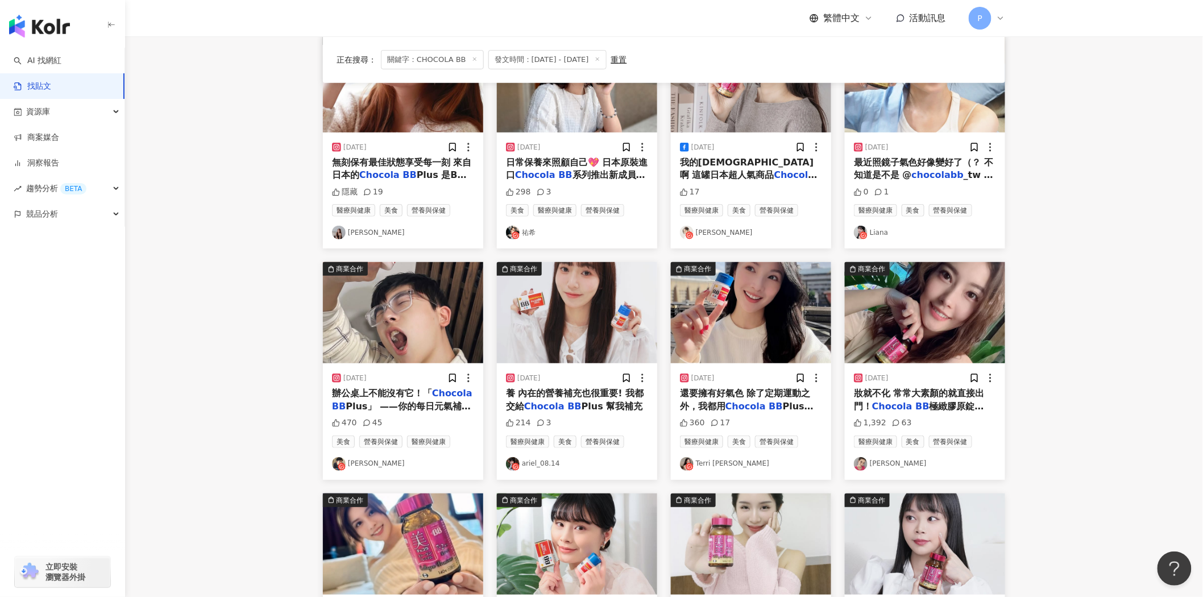
scroll to position [98, 0]
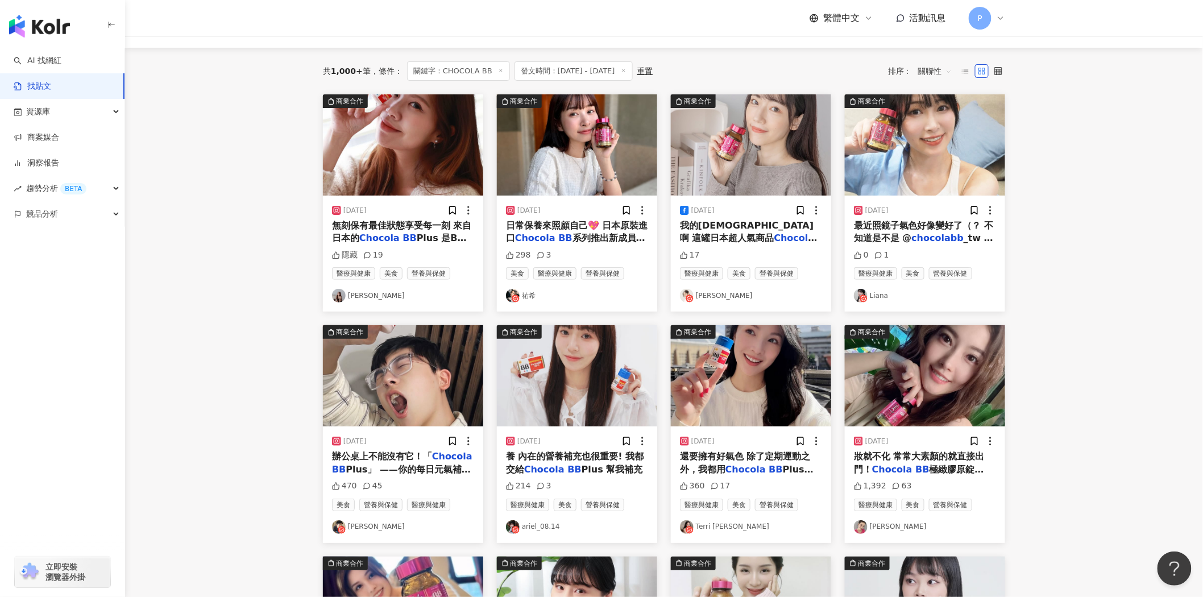
click at [559, 235] on mark "BB" at bounding box center [565, 238] width 14 height 11
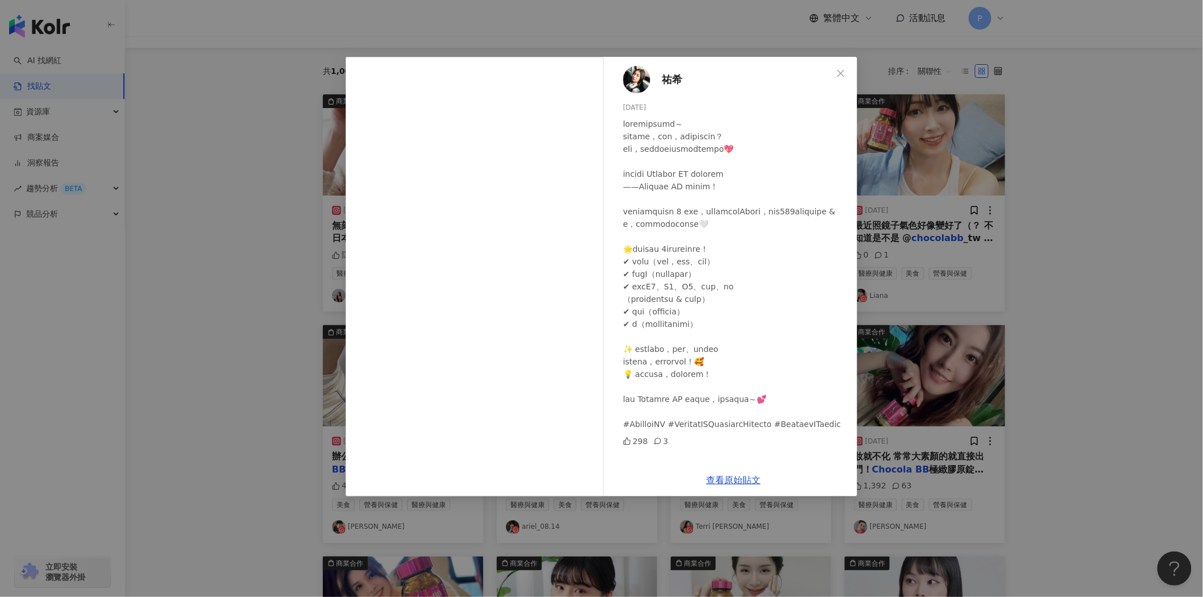
scroll to position [0, 0]
click at [1054, 169] on div "[PERSON_NAME] [DATE] 298 3 查看原始貼文" at bounding box center [601, 298] width 1203 height 597
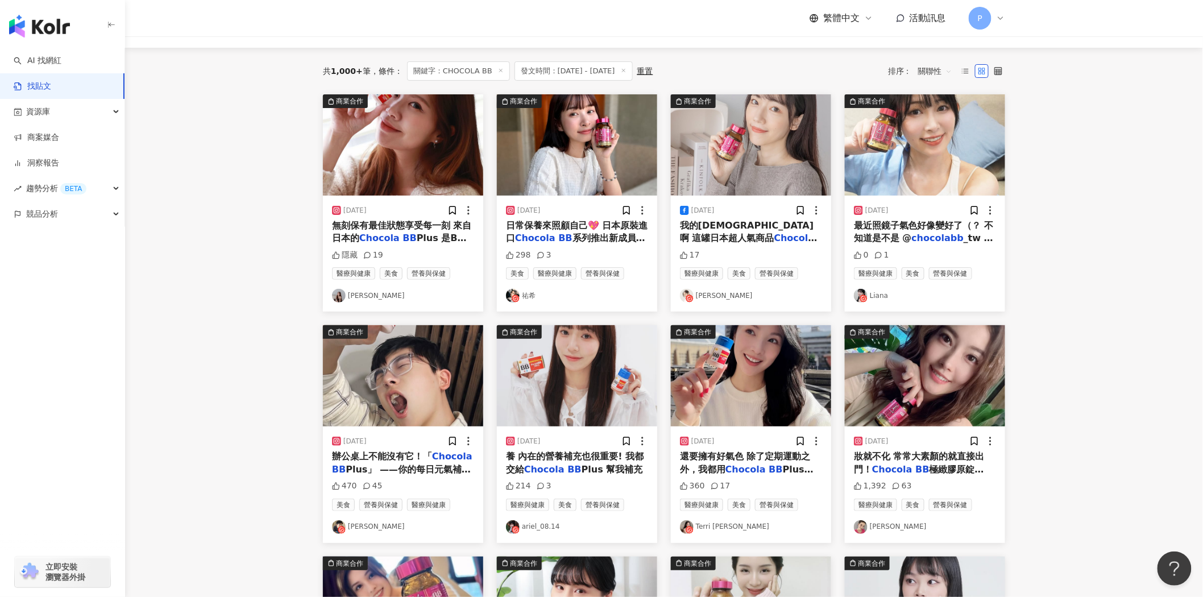
click at [387, 226] on span "無刻保有最佳狀態享受每一刻 來自日本的" at bounding box center [402, 231] width 140 height 23
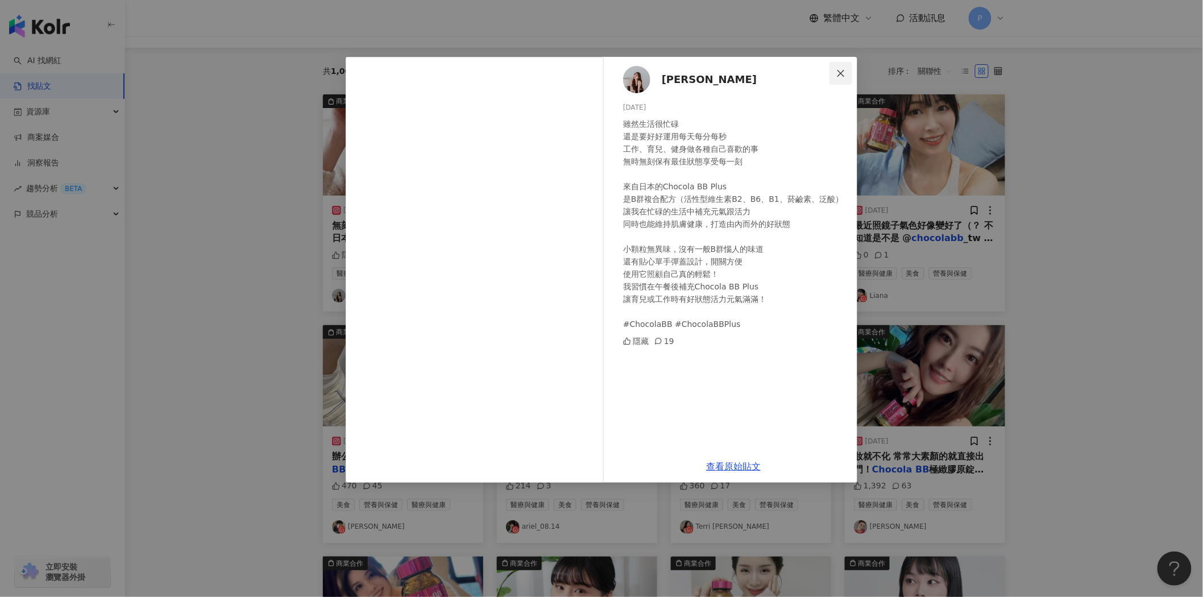
click at [837, 72] on icon "close" at bounding box center [841, 73] width 9 height 9
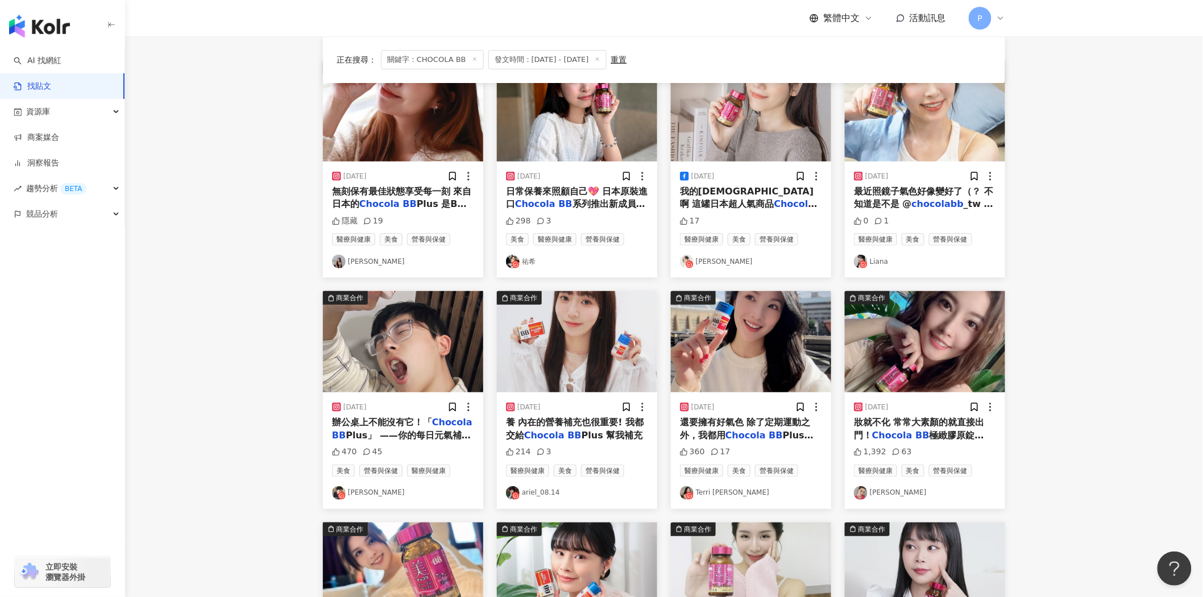
scroll to position [161, 0]
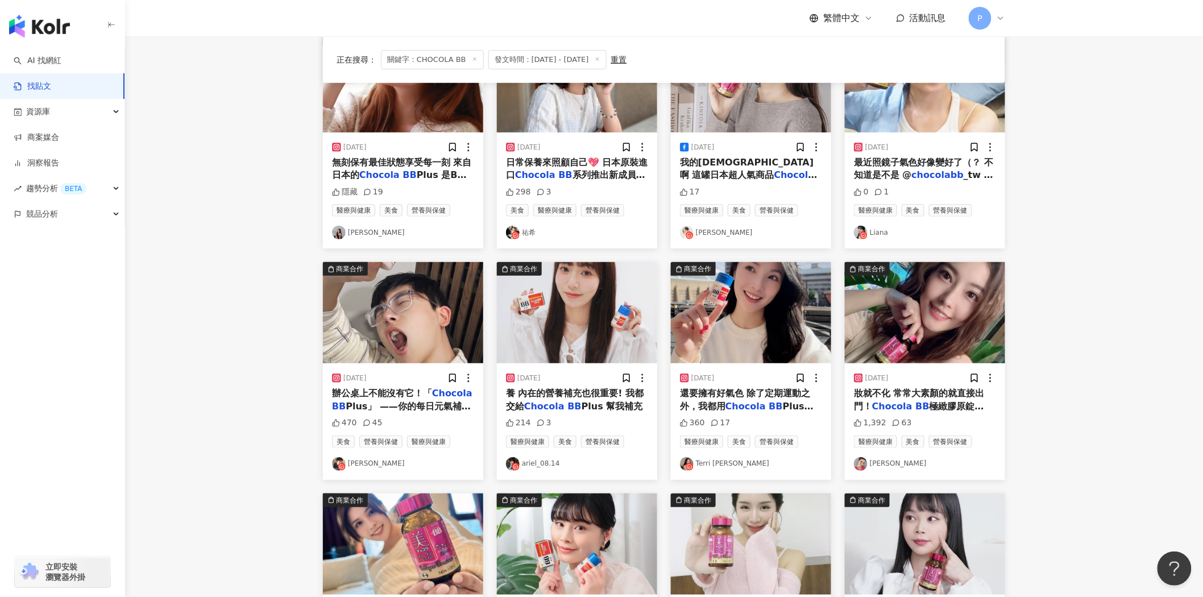
click at [897, 397] on span "妝就不化 常常大素顏的就直接出門！" at bounding box center [919, 399] width 131 height 23
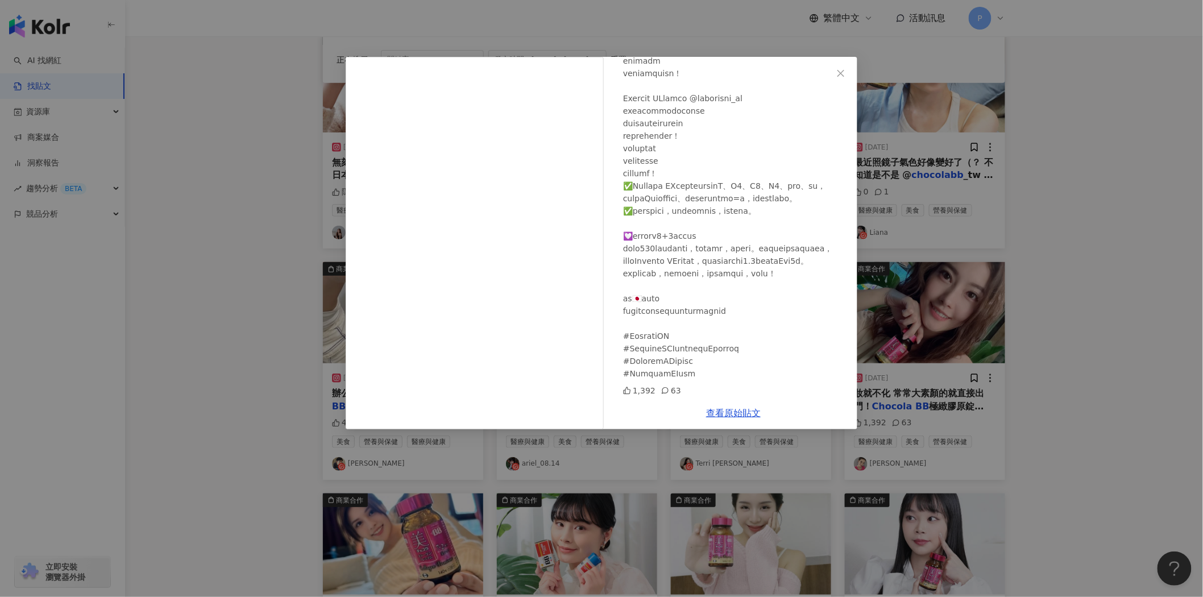
scroll to position [237, 0]
drag, startPoint x: 742, startPoint y: 196, endPoint x: 680, endPoint y: 194, distance: 62.0
click at [680, 194] on div at bounding box center [735, 161] width 225 height 438
copy div "+2的升級配方"
drag, startPoint x: 709, startPoint y: 214, endPoint x: 734, endPoint y: 213, distance: 25.6
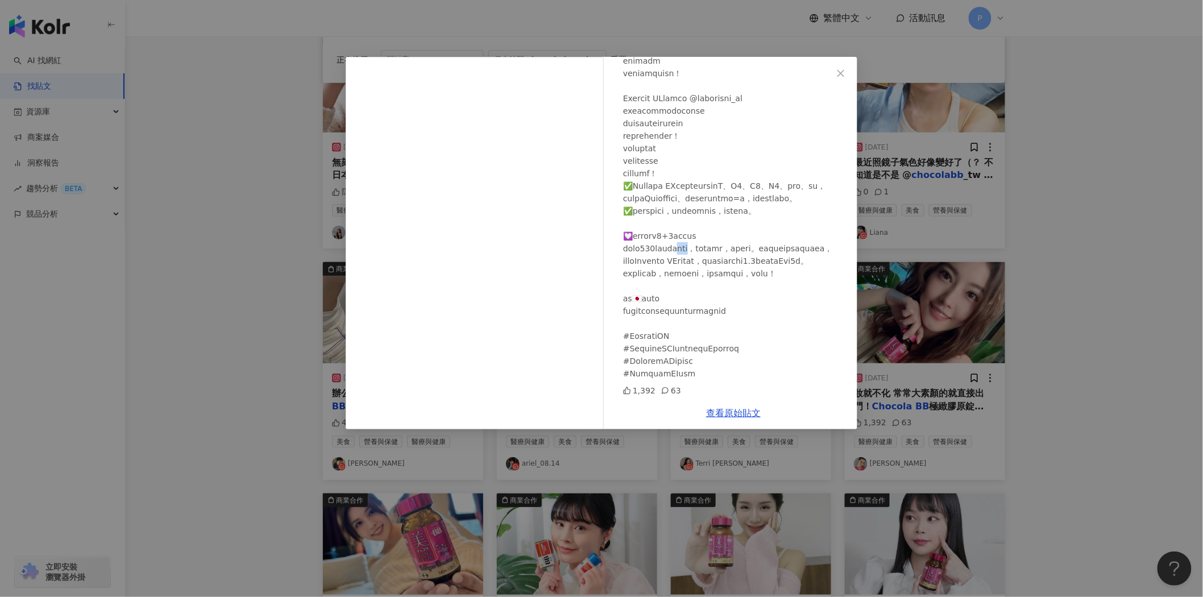
click at [734, 213] on div at bounding box center [735, 161] width 225 height 438
copy div "酸菌，"
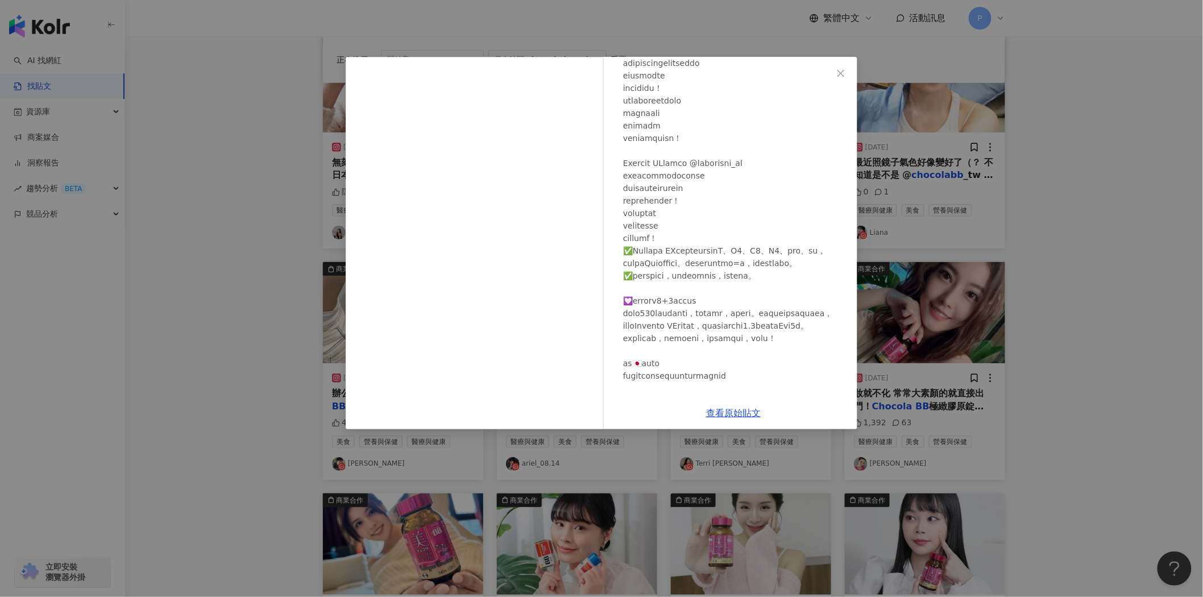
click at [764, 323] on div at bounding box center [735, 226] width 225 height 438
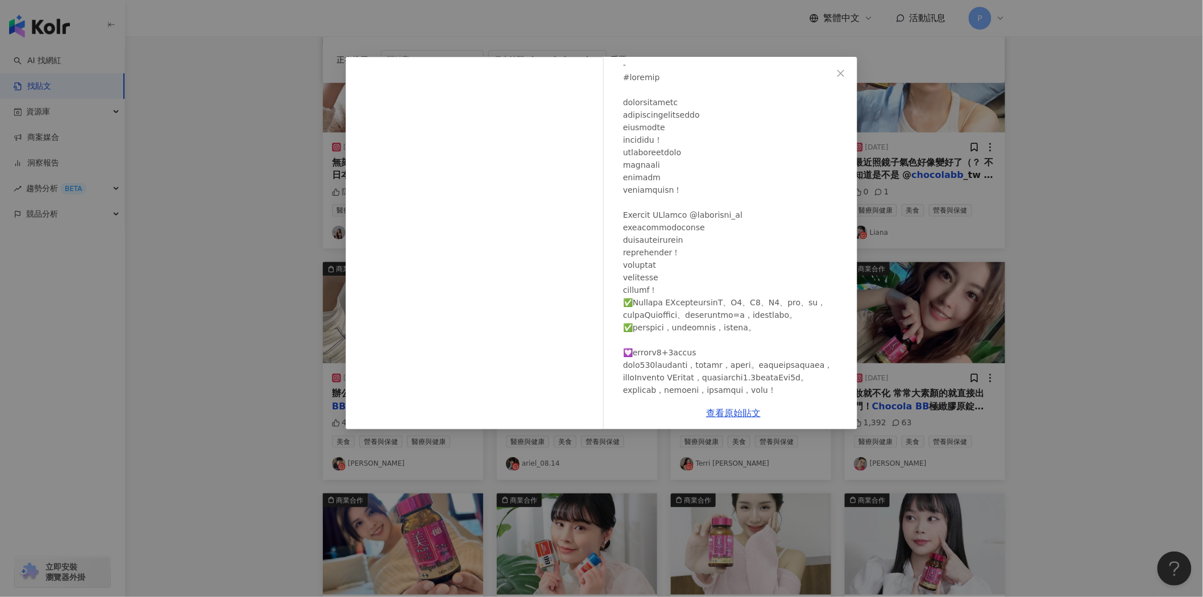
scroll to position [59, 0]
